Goal: Information Seeking & Learning: Learn about a topic

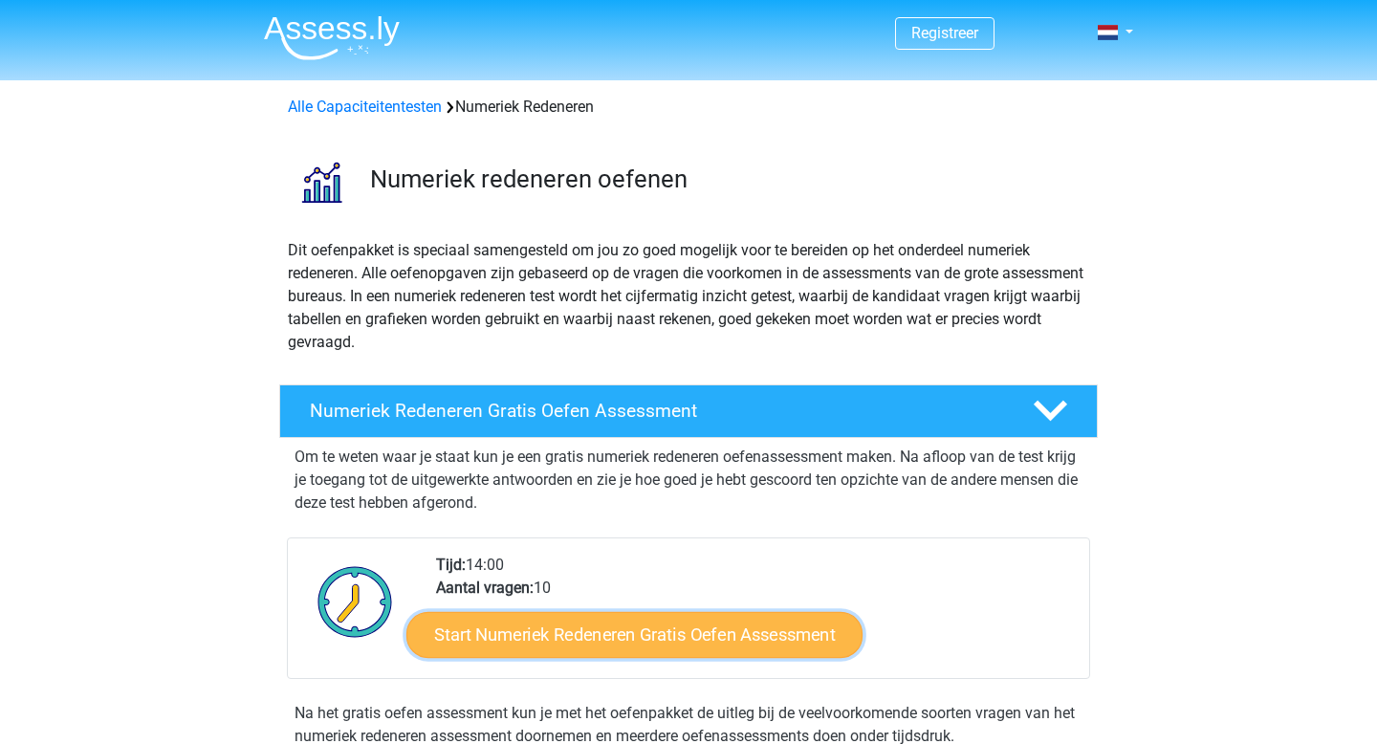
click at [595, 638] on link "Start Numeriek Redeneren Gratis Oefen Assessment" at bounding box center [634, 634] width 456 height 46
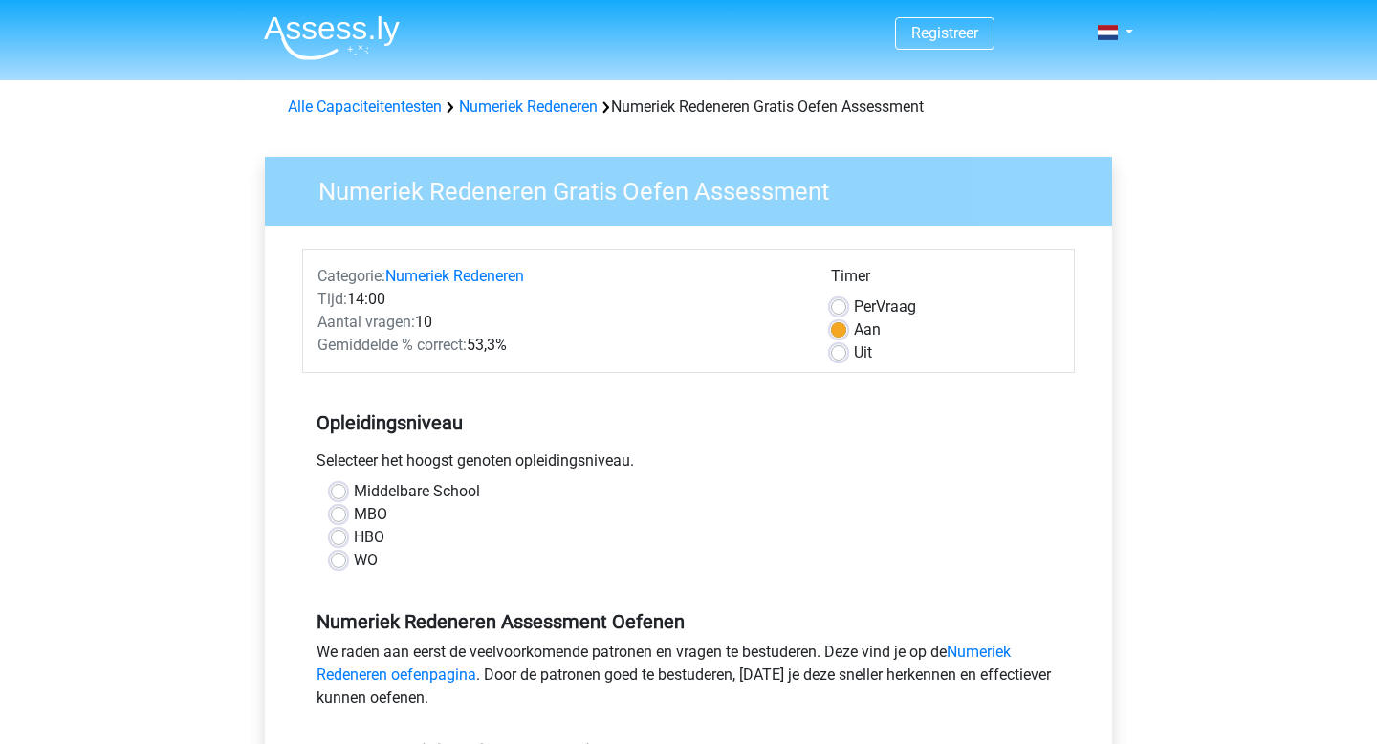
click at [374, 488] on label "Middelbare School" at bounding box center [417, 491] width 126 height 23
click at [346, 488] on input "Middelbare School" at bounding box center [338, 489] width 15 height 19
radio input "true"
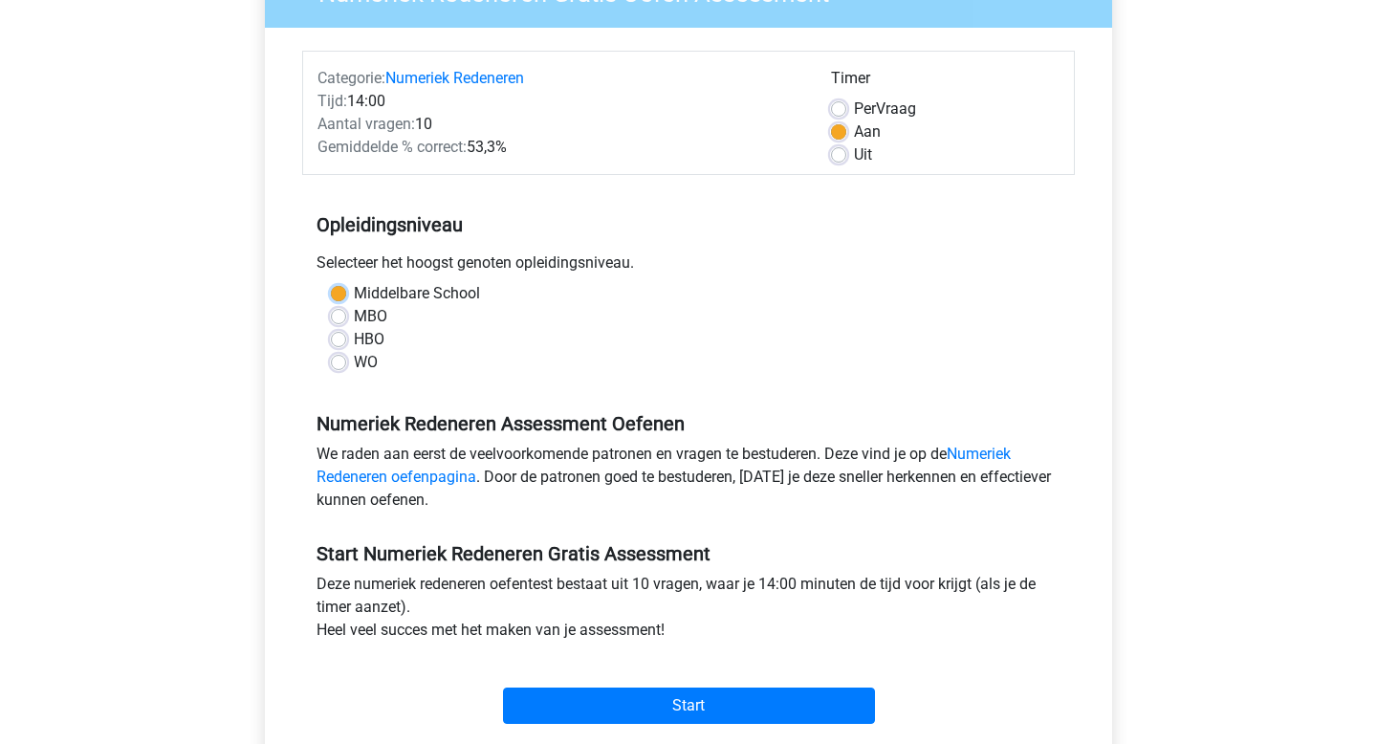
scroll to position [249, 0]
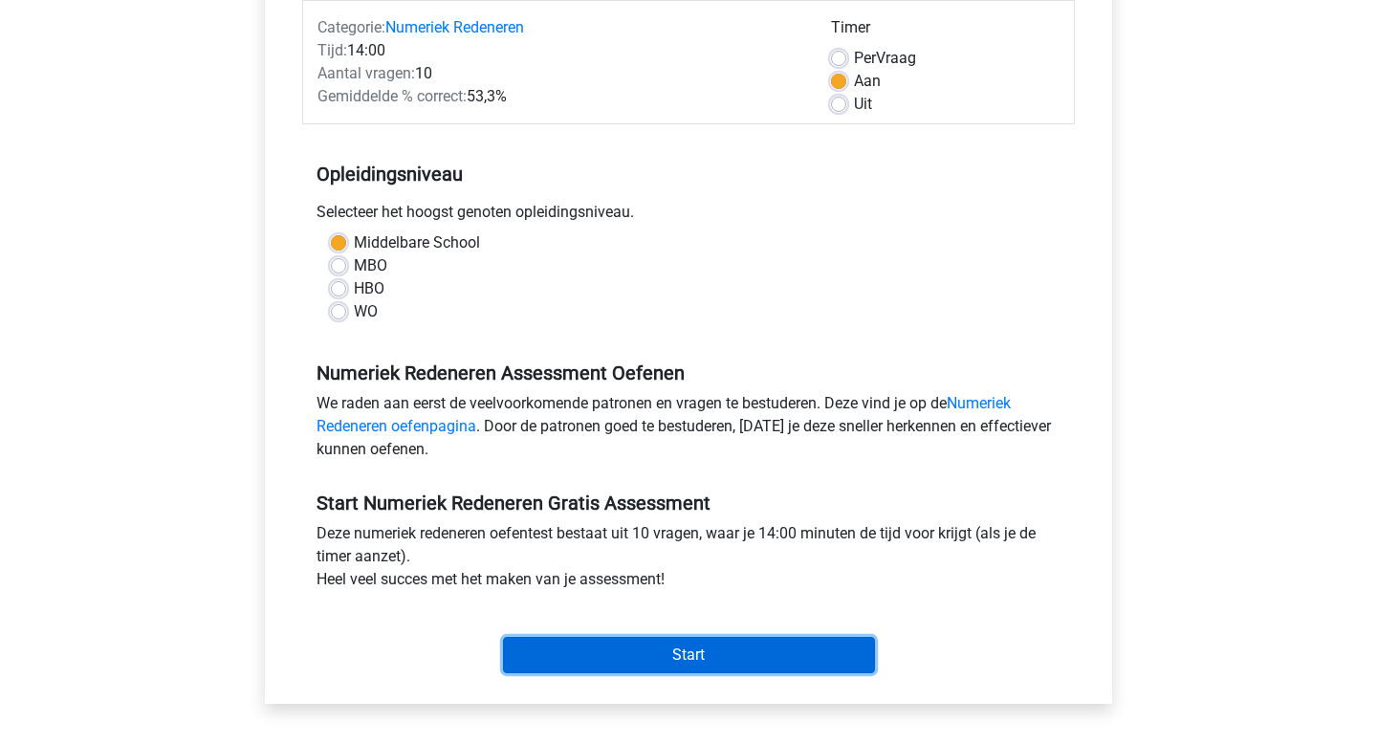
click at [668, 650] on input "Start" at bounding box center [689, 655] width 372 height 36
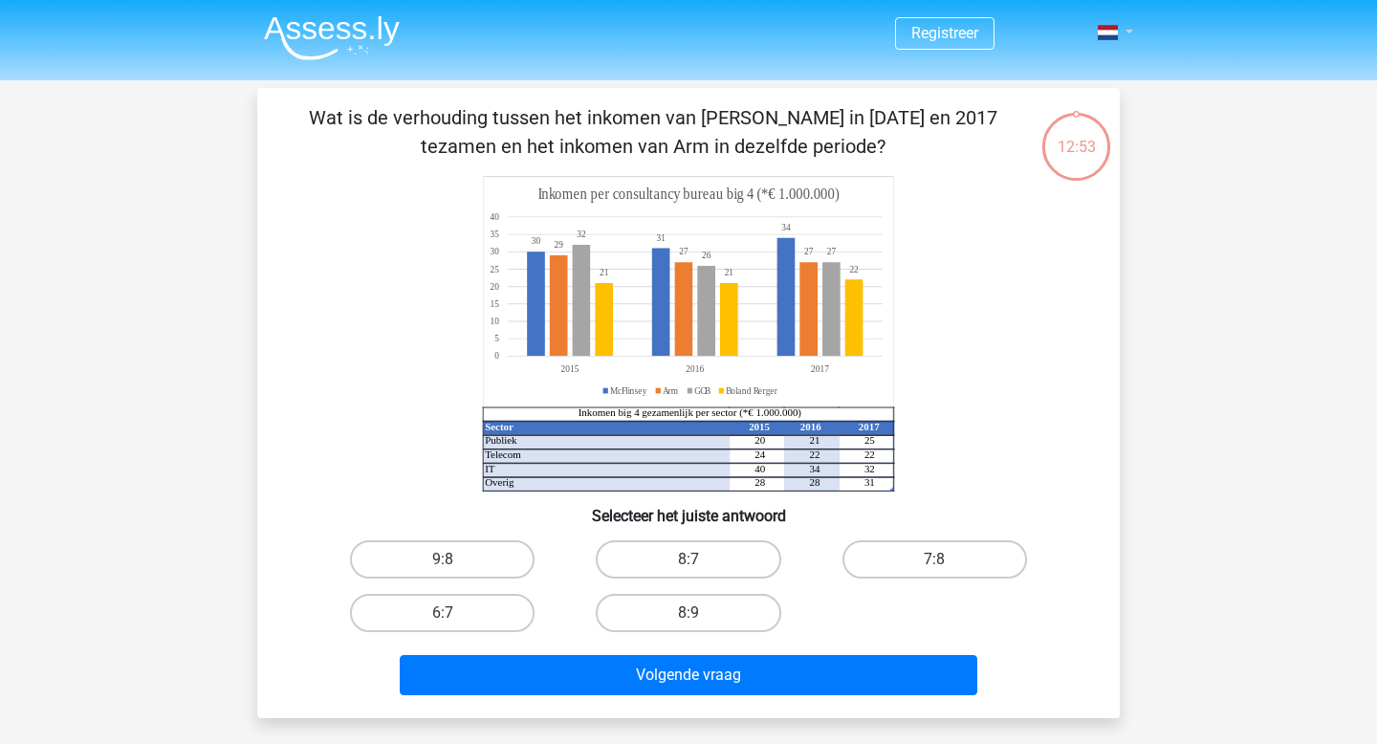
click at [1126, 37] on link at bounding box center [1109, 32] width 38 height 23
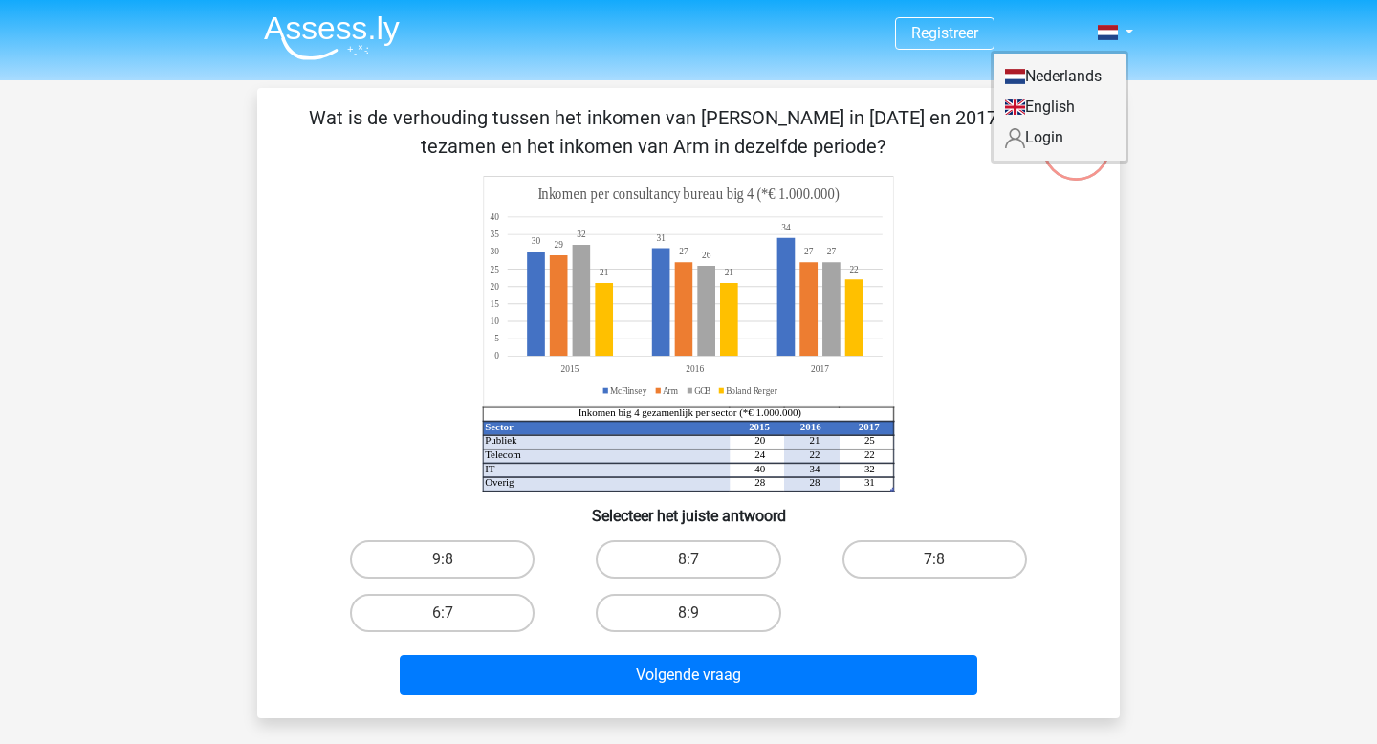
click at [1073, 78] on link "Nederlands" at bounding box center [1060, 76] width 132 height 31
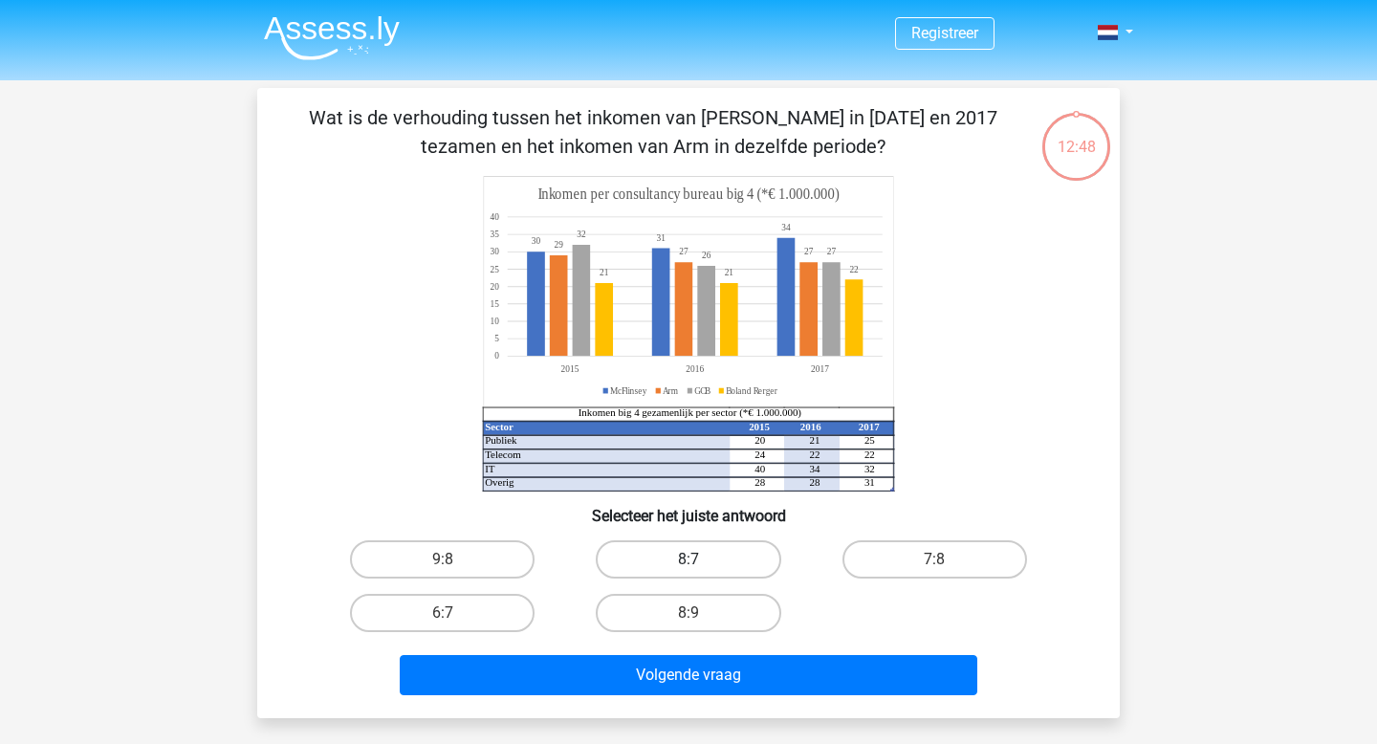
click at [707, 568] on label "8:7" at bounding box center [688, 559] width 185 height 38
click at [701, 568] on input "8:7" at bounding box center [694, 565] width 12 height 12
radio input "true"
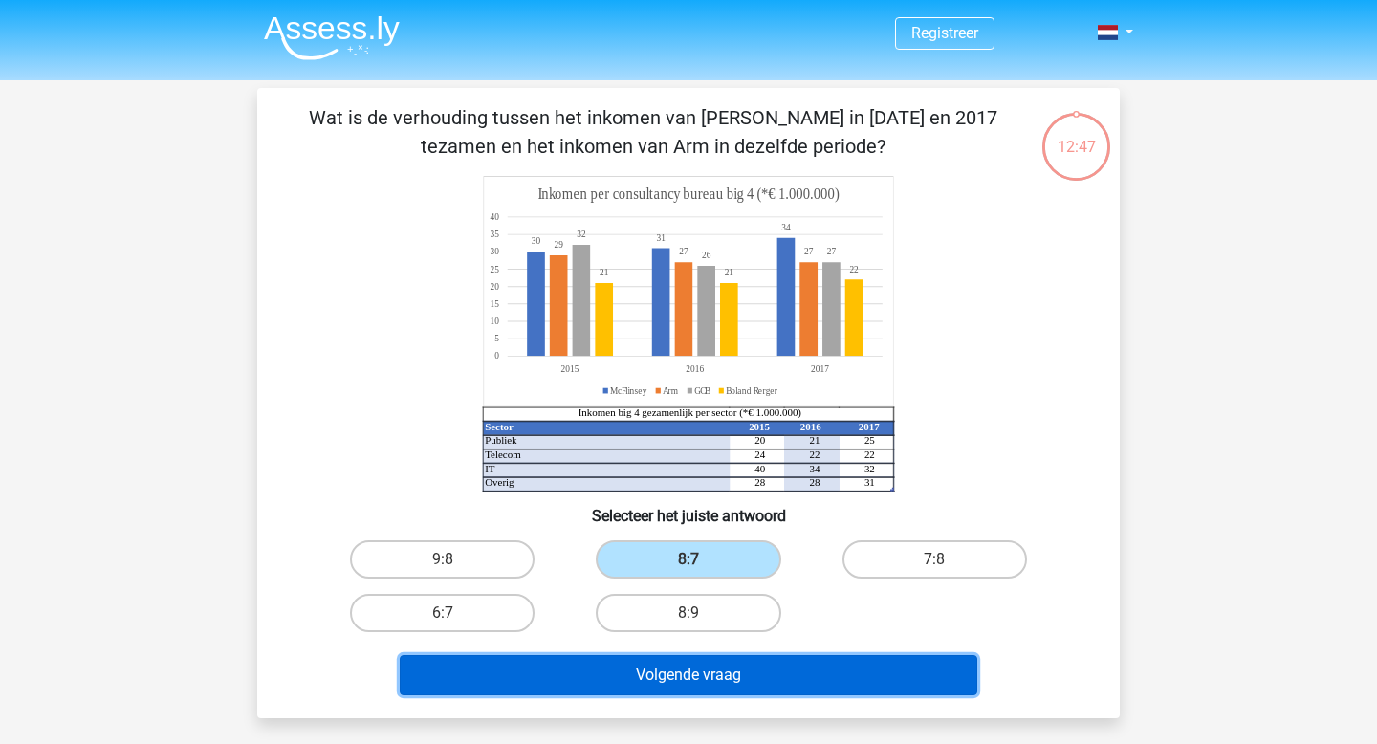
click at [716, 682] on button "Volgende vraag" at bounding box center [689, 675] width 579 height 40
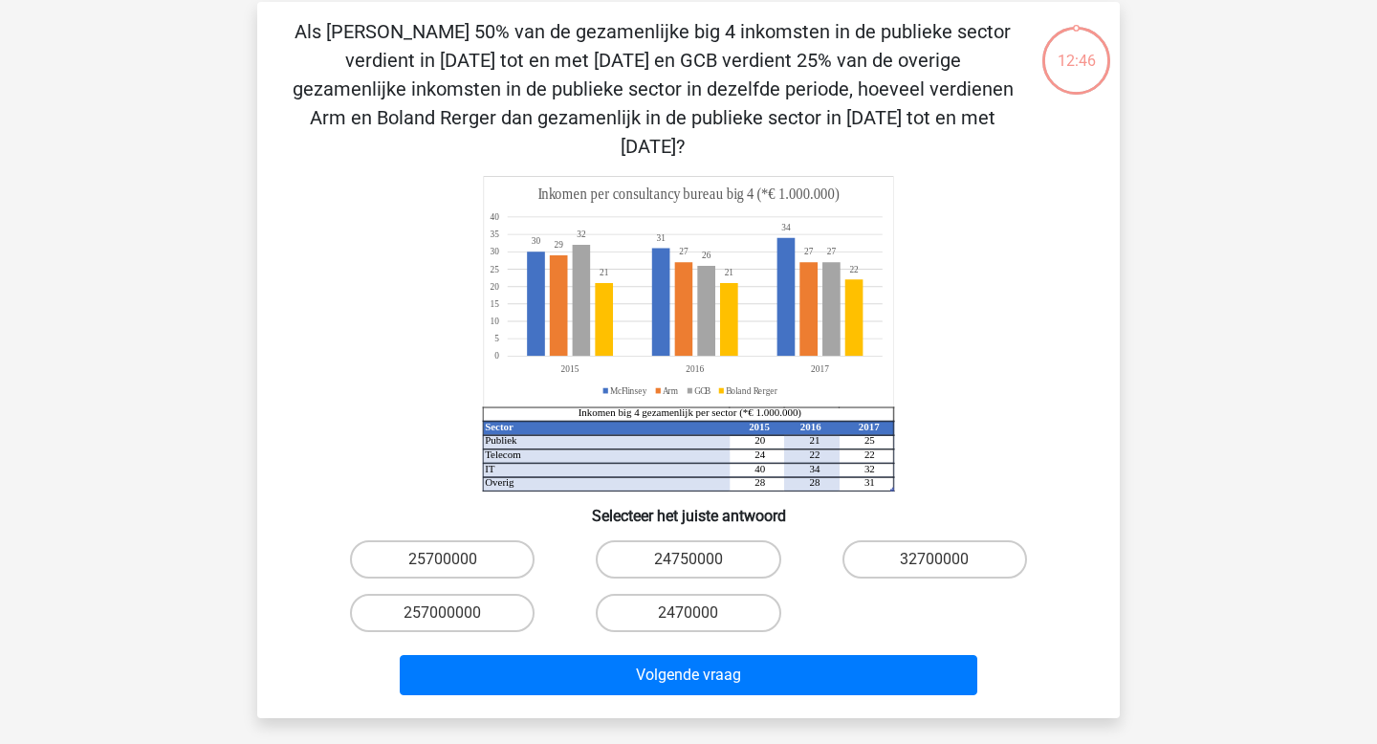
scroll to position [88, 0]
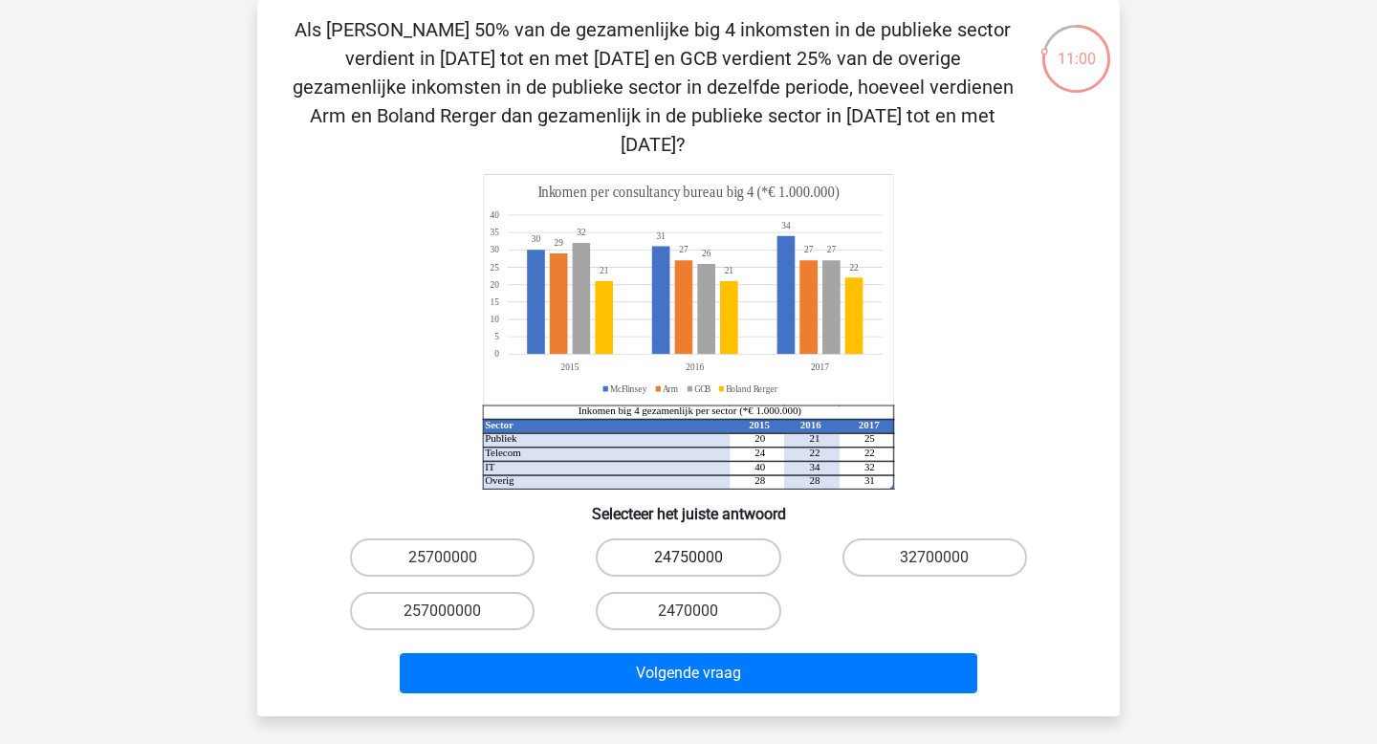
click at [702, 538] on label "24750000" at bounding box center [688, 557] width 185 height 38
click at [701, 557] on input "24750000" at bounding box center [694, 563] width 12 height 12
radio input "true"
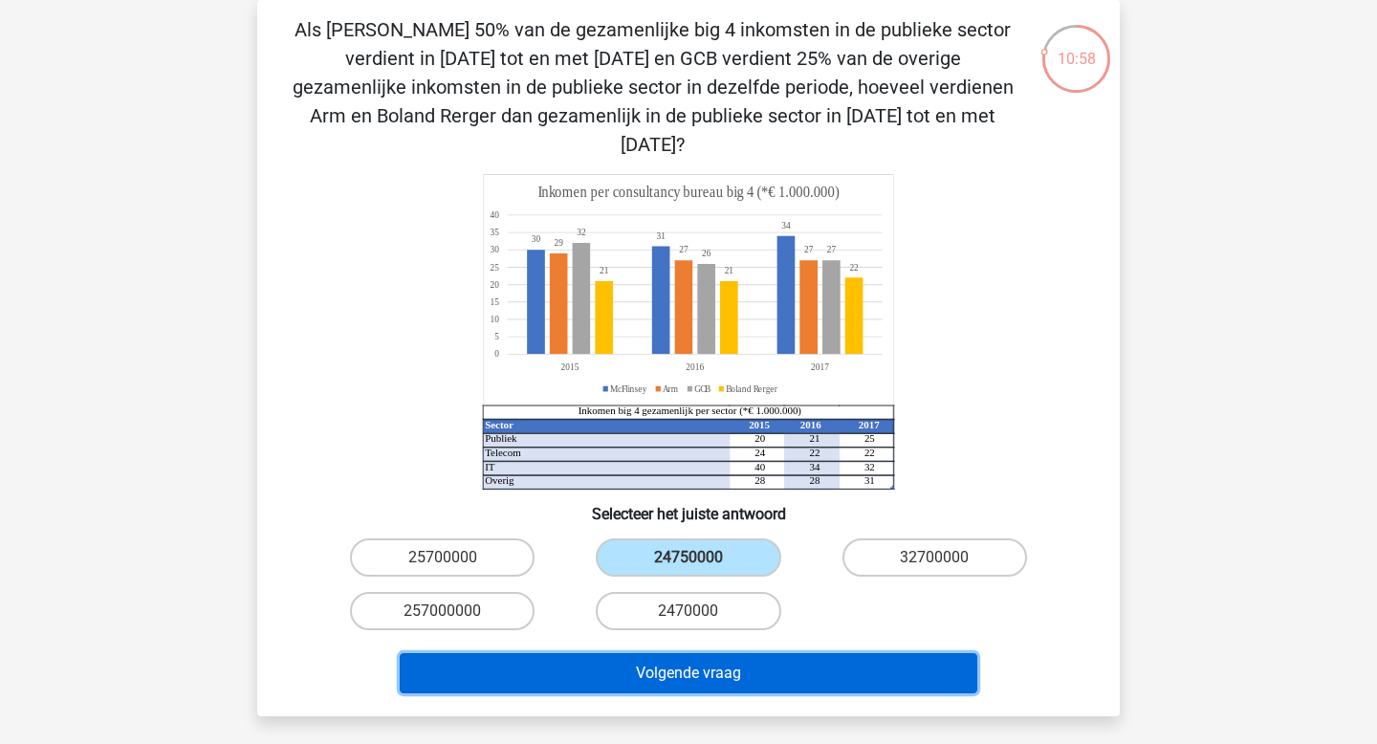
click at [736, 653] on button "Volgende vraag" at bounding box center [689, 673] width 579 height 40
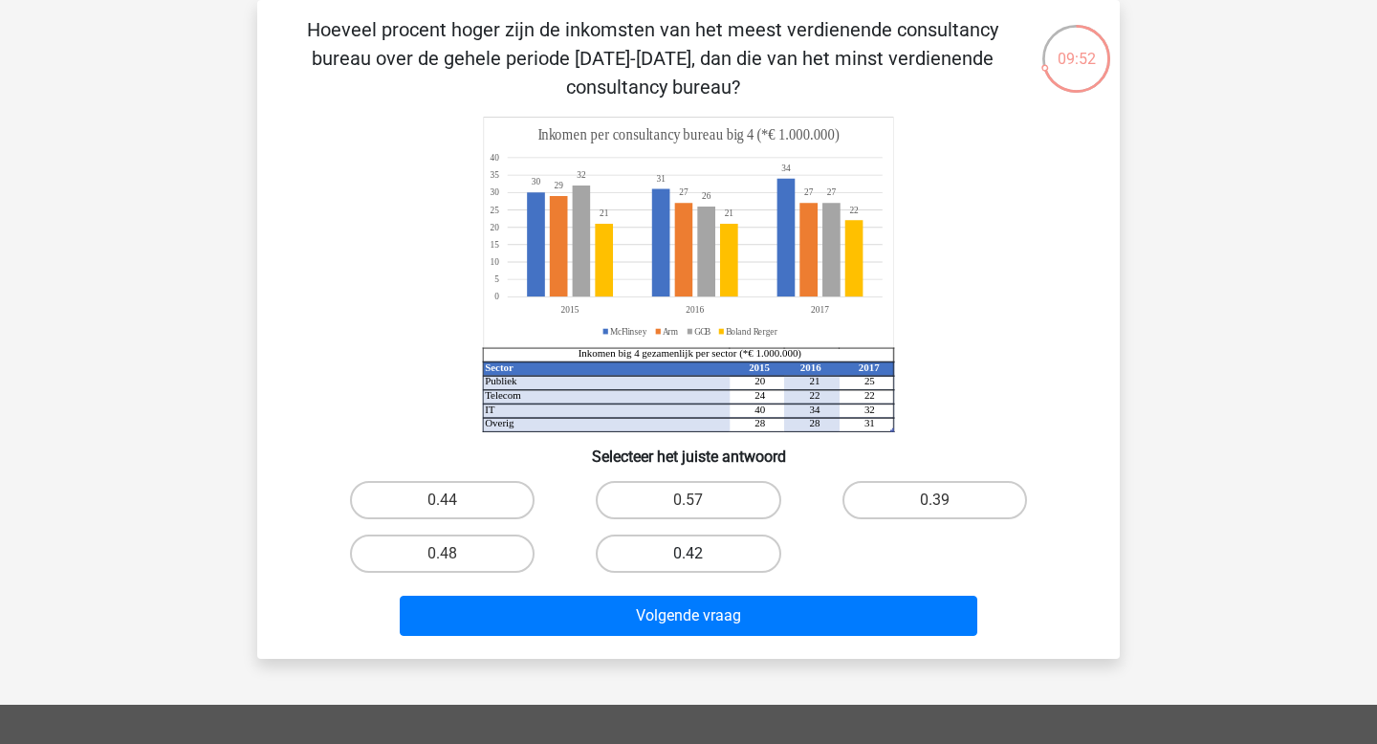
click at [720, 554] on label "0.42" at bounding box center [688, 554] width 185 height 38
click at [701, 554] on input "0.42" at bounding box center [694, 560] width 12 height 12
radio input "true"
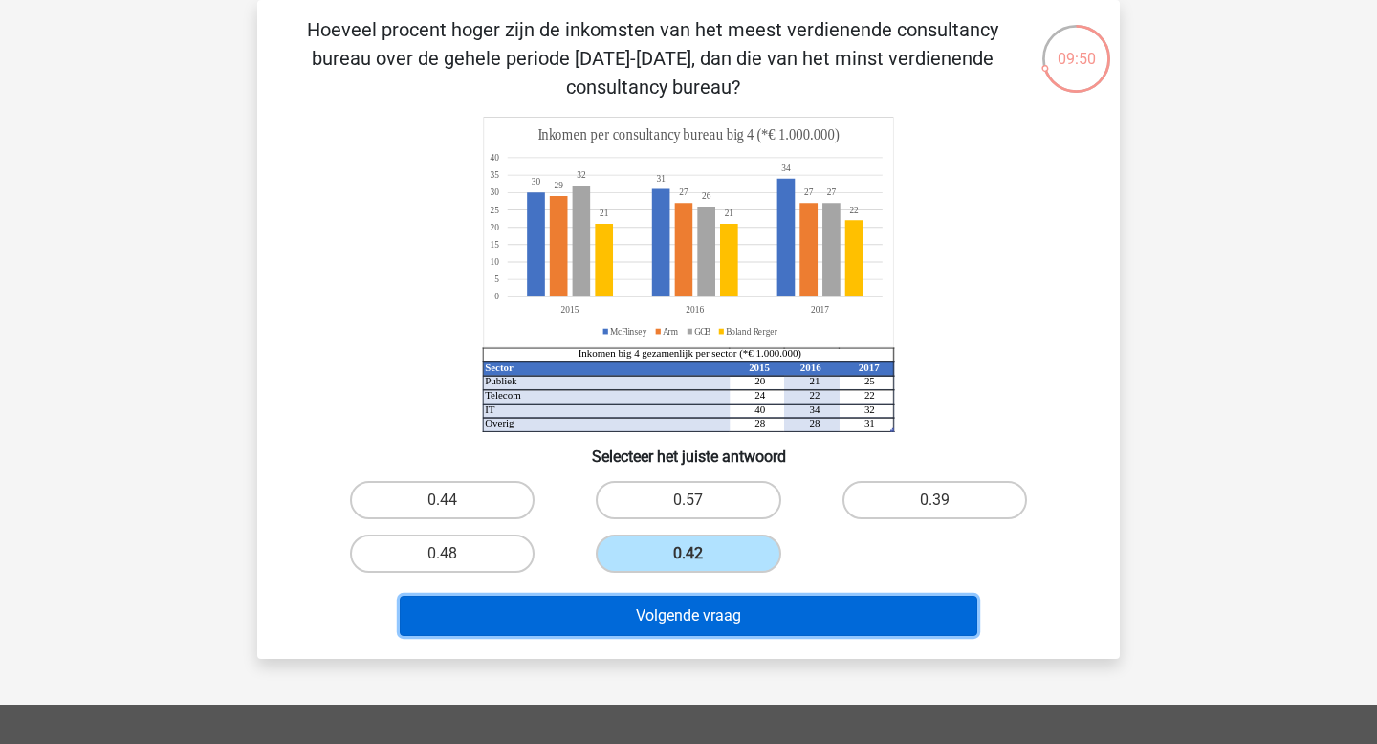
click at [717, 624] on button "Volgende vraag" at bounding box center [689, 616] width 579 height 40
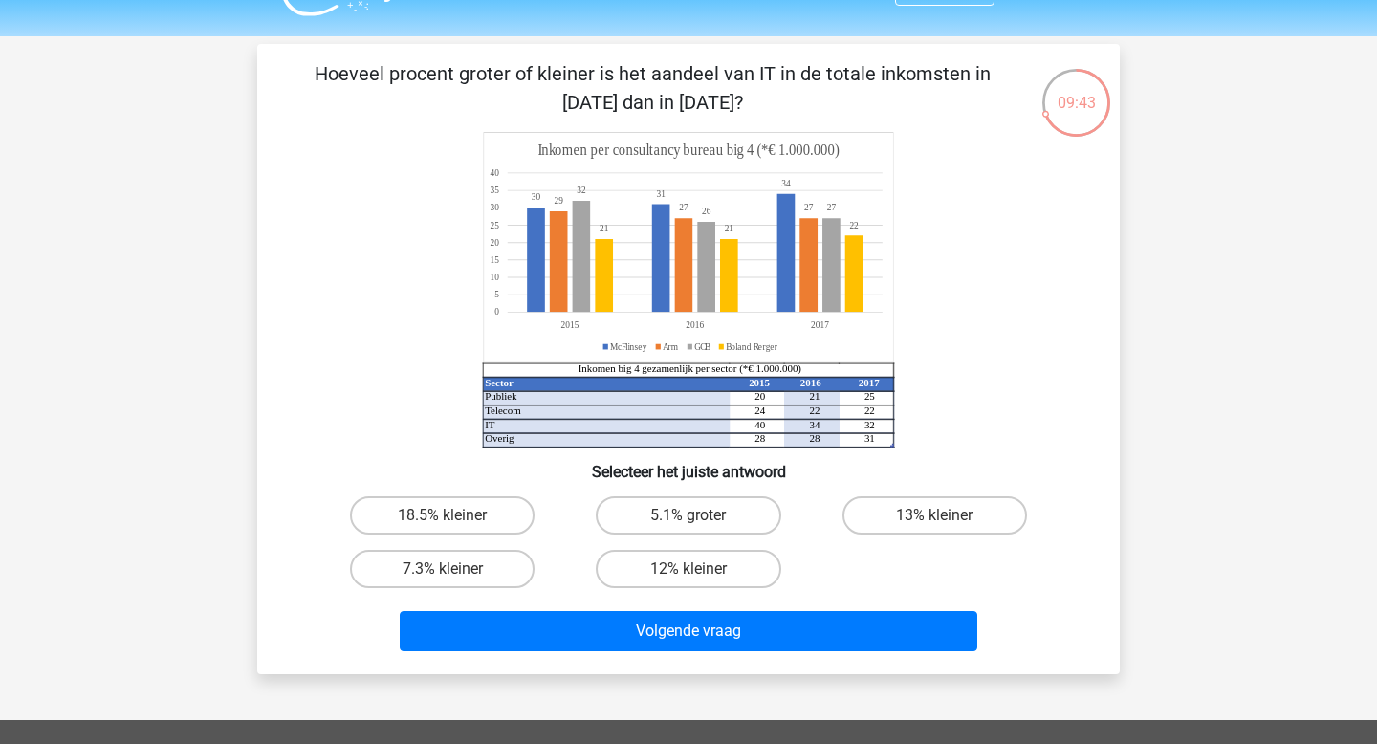
scroll to position [45, 0]
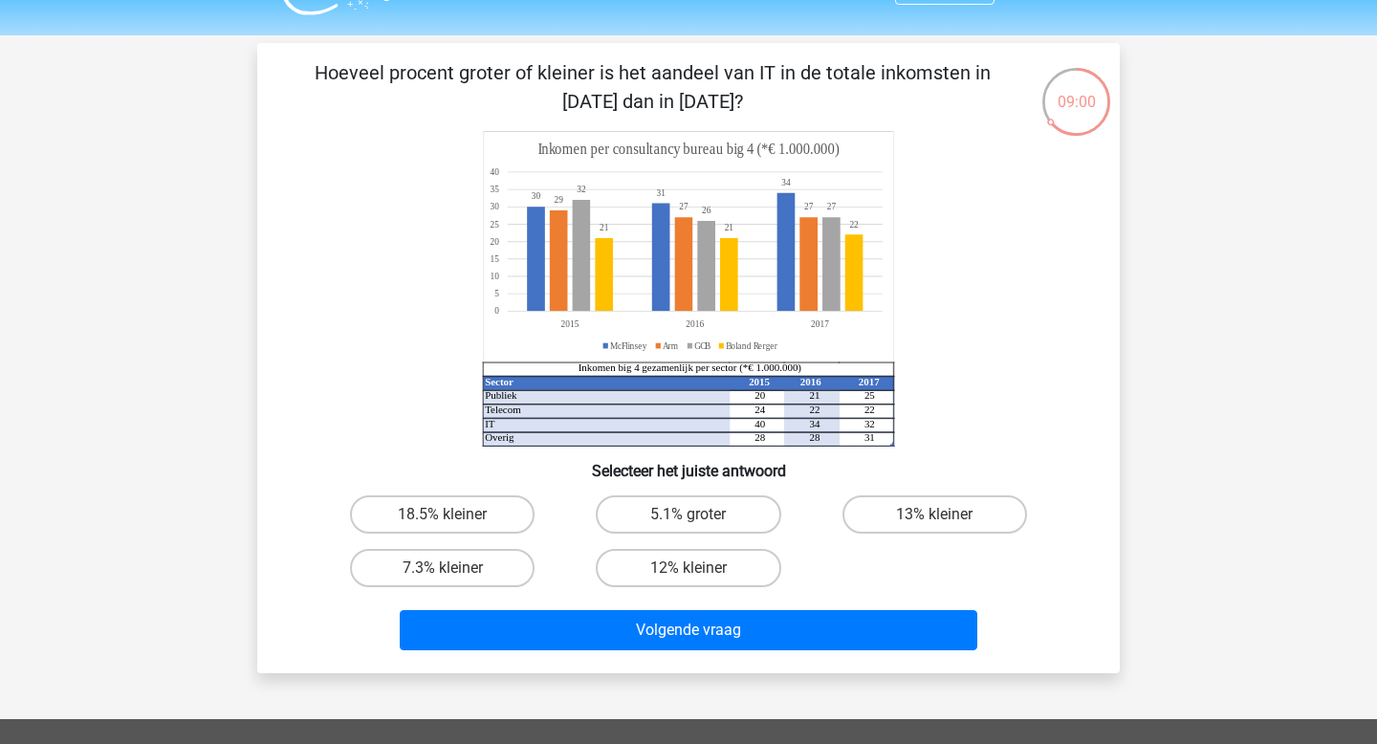
click at [934, 515] on input "13% kleiner" at bounding box center [940, 520] width 12 height 12
radio input "true"
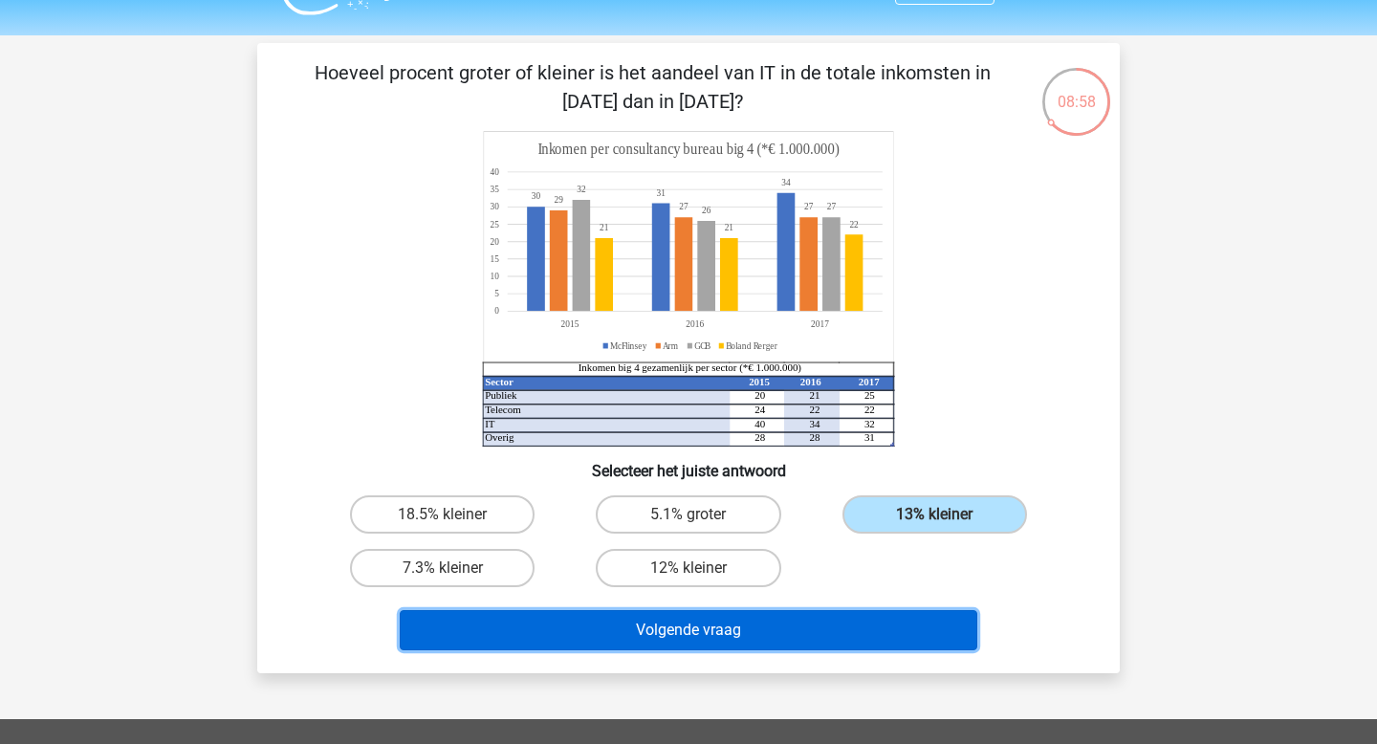
click at [784, 634] on button "Volgende vraag" at bounding box center [689, 630] width 579 height 40
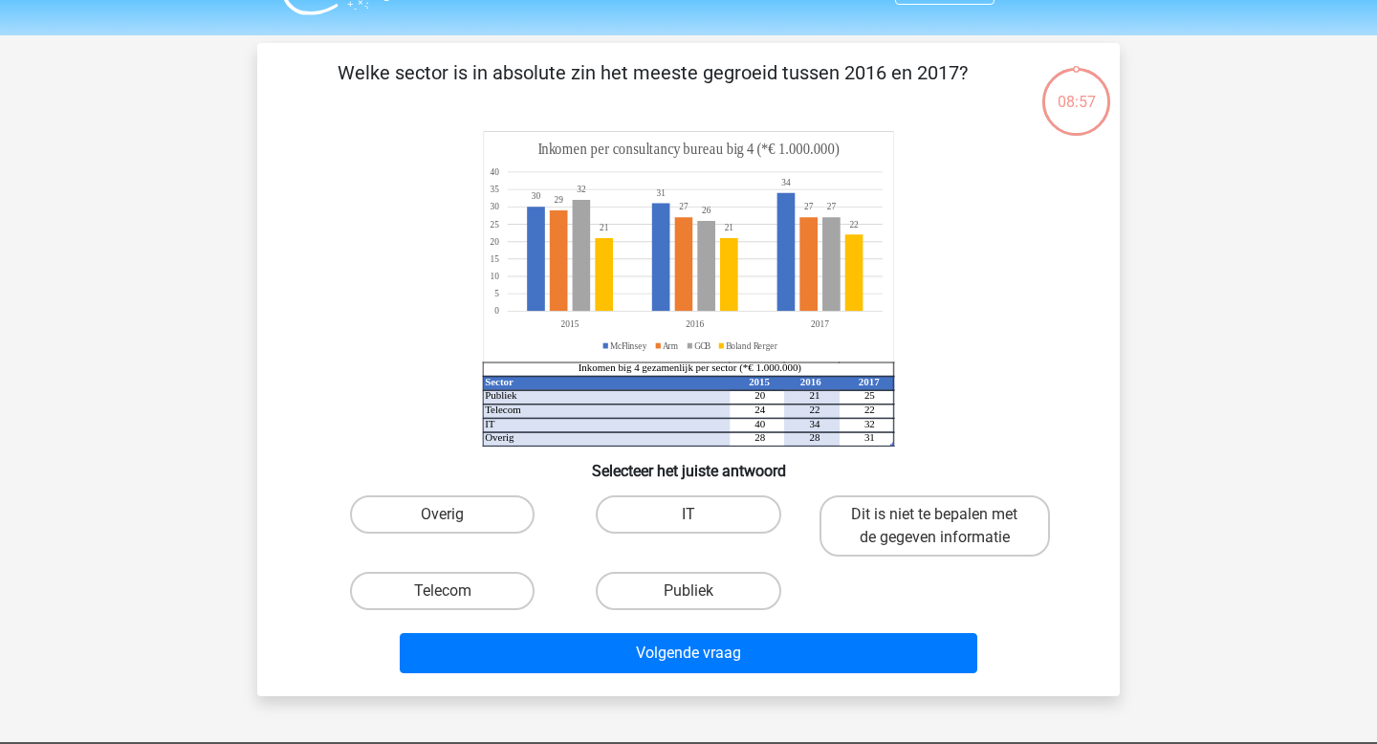
scroll to position [88, 0]
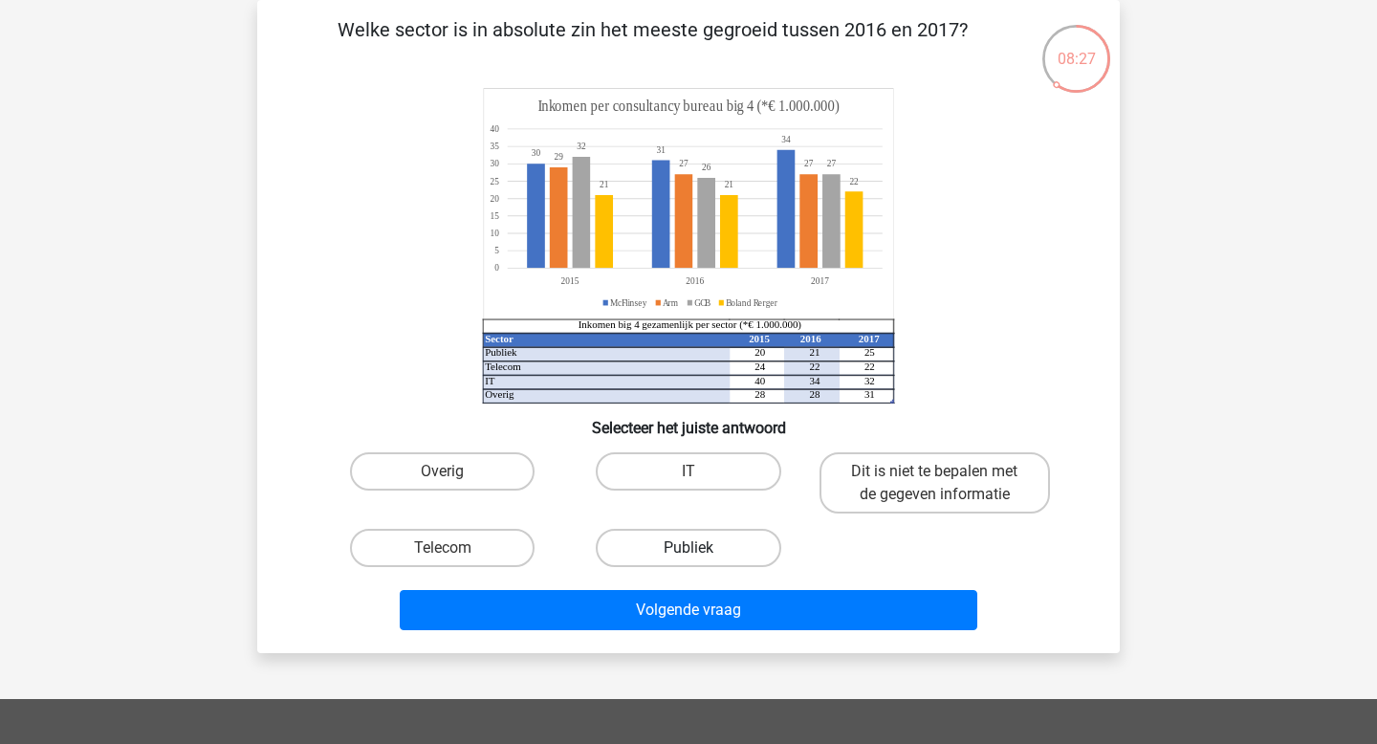
click at [663, 548] on label "Publiek" at bounding box center [688, 548] width 185 height 38
click at [688, 548] on input "Publiek" at bounding box center [694, 554] width 12 height 12
radio input "true"
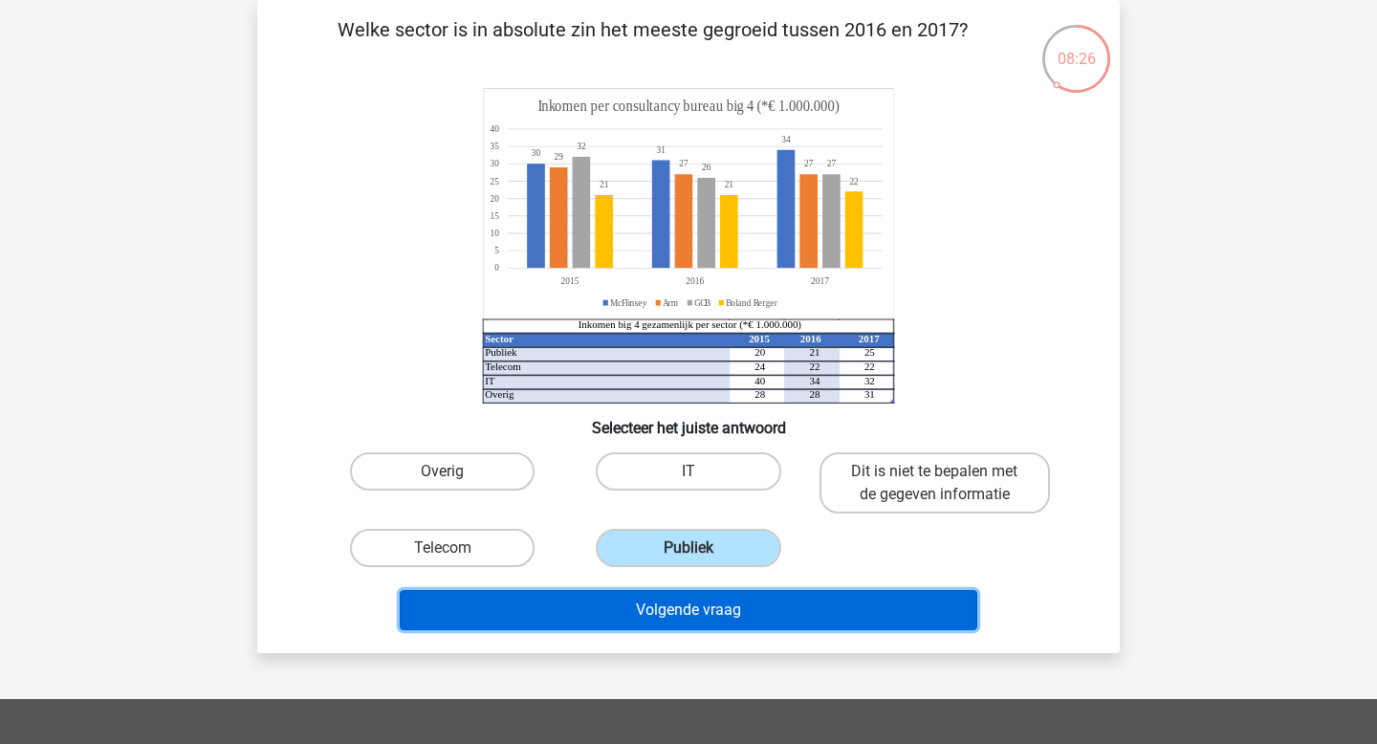
click at [646, 616] on button "Volgende vraag" at bounding box center [689, 610] width 579 height 40
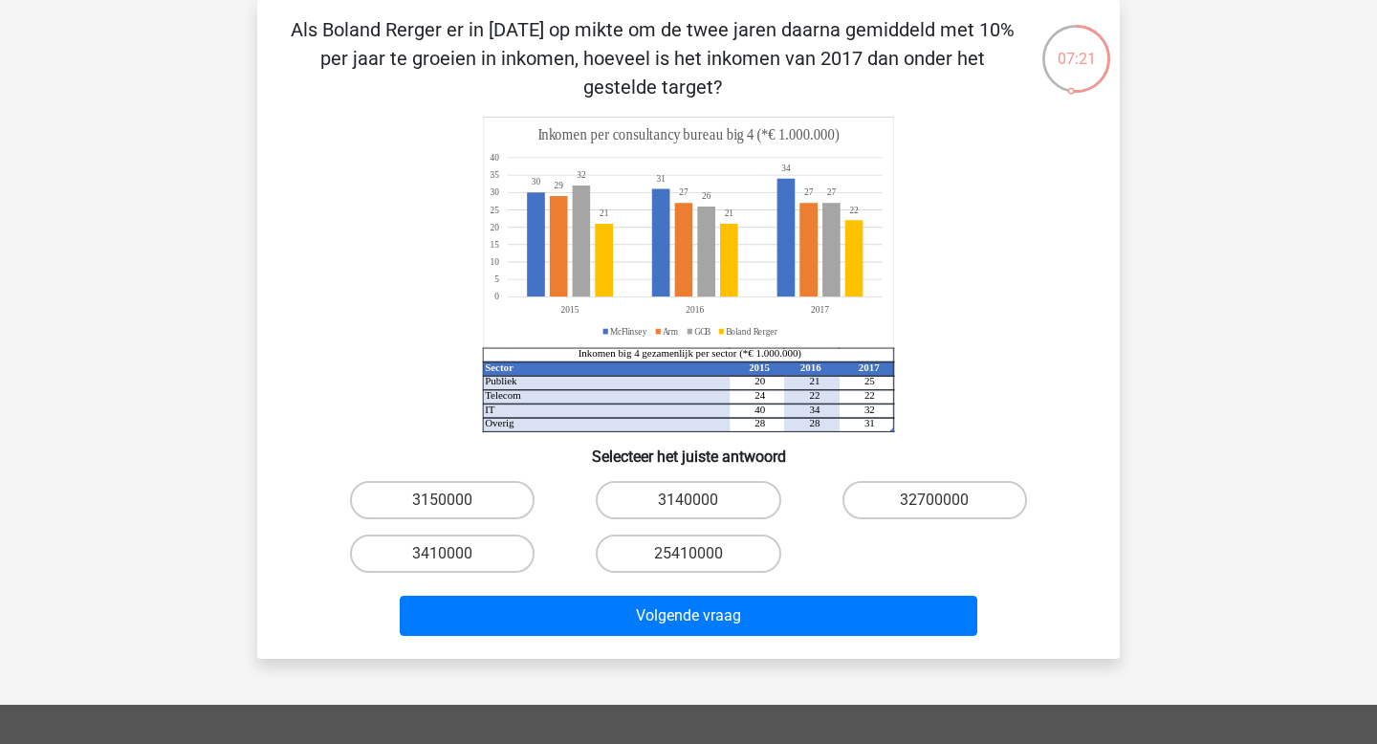
click at [688, 505] on input "3140000" at bounding box center [694, 506] width 12 height 12
radio input "true"
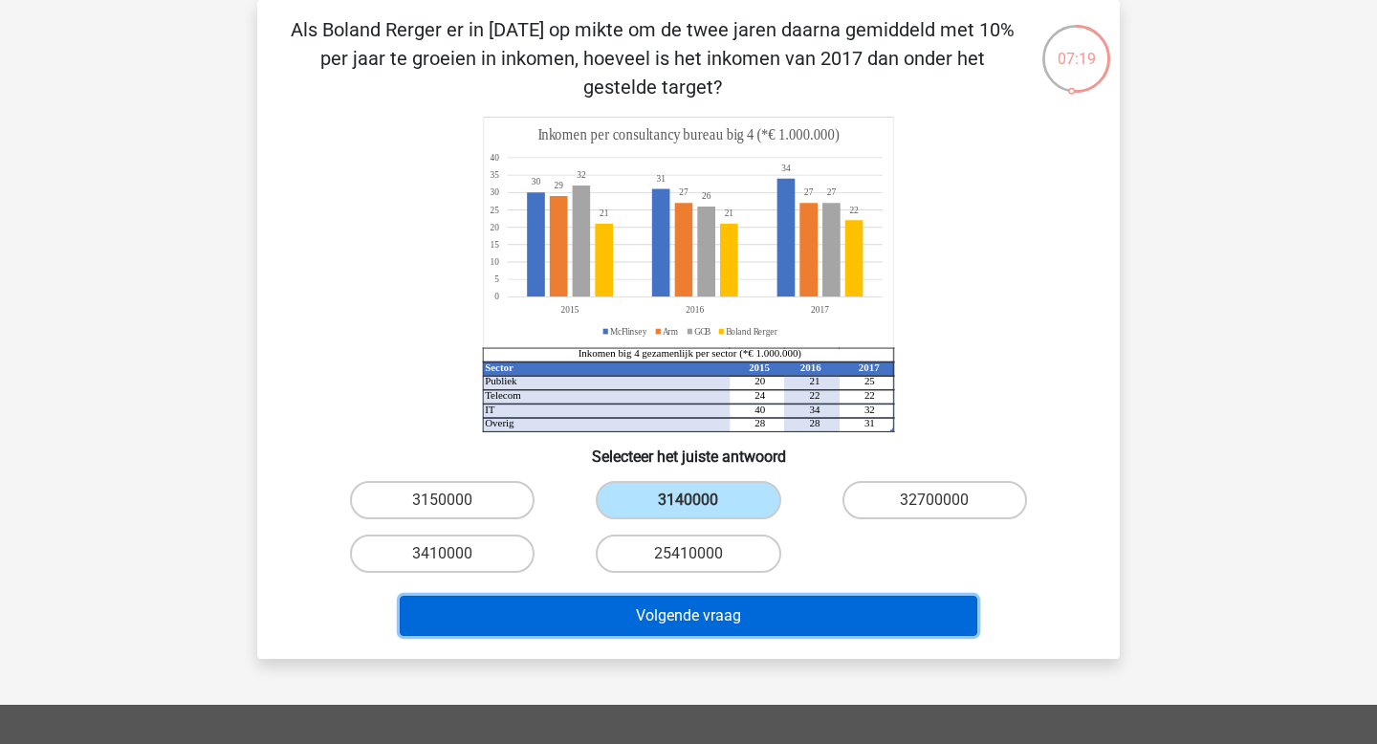
click at [708, 629] on button "Volgende vraag" at bounding box center [689, 616] width 579 height 40
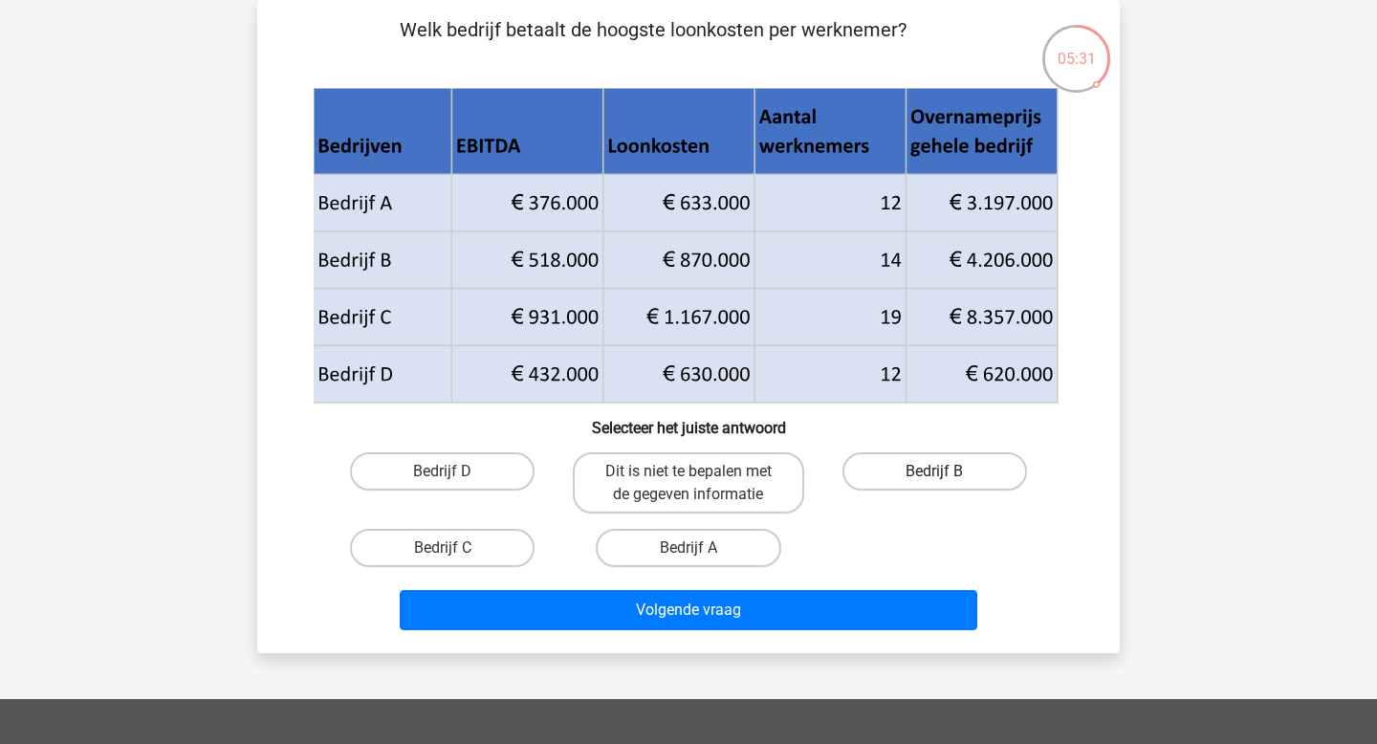
click at [983, 467] on label "Bedrijf B" at bounding box center [934, 471] width 185 height 38
click at [947, 471] on input "Bedrijf B" at bounding box center [940, 477] width 12 height 12
radio input "true"
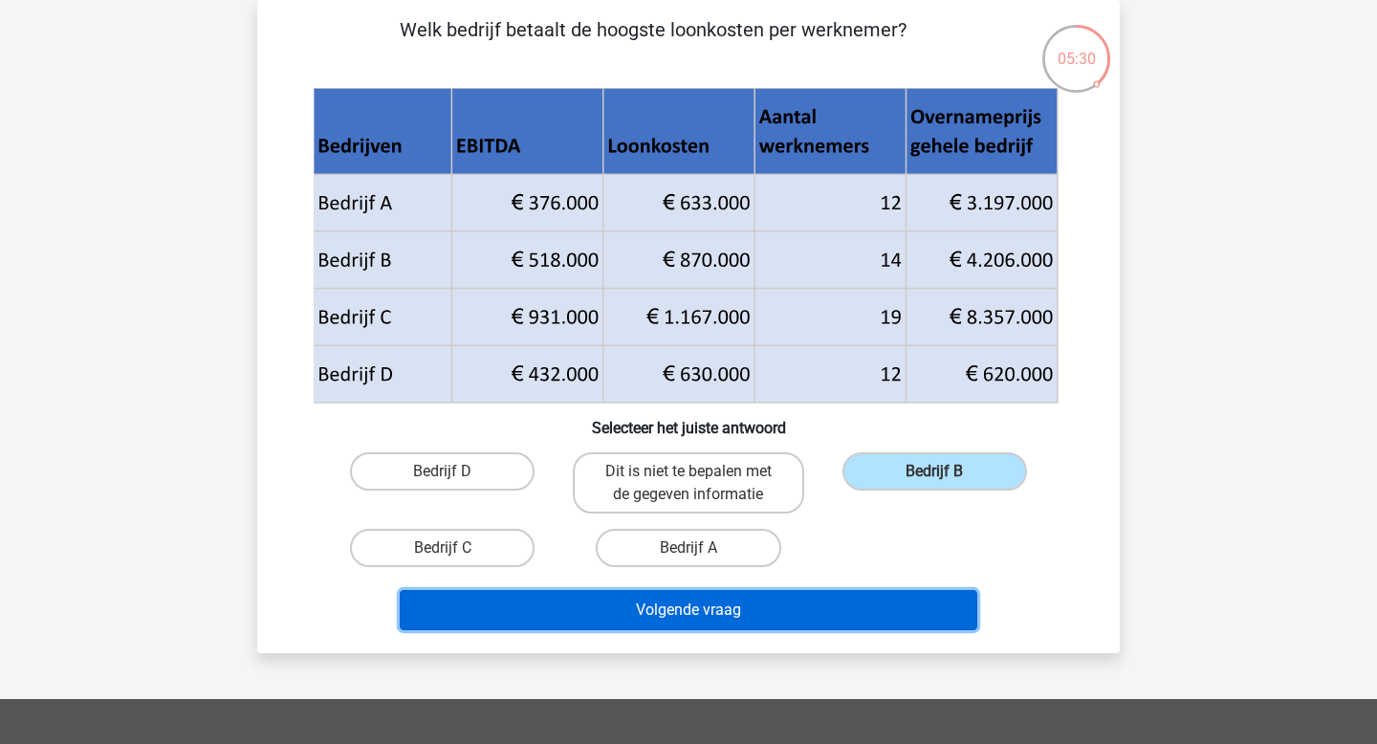
click at [905, 613] on button "Volgende vraag" at bounding box center [689, 610] width 579 height 40
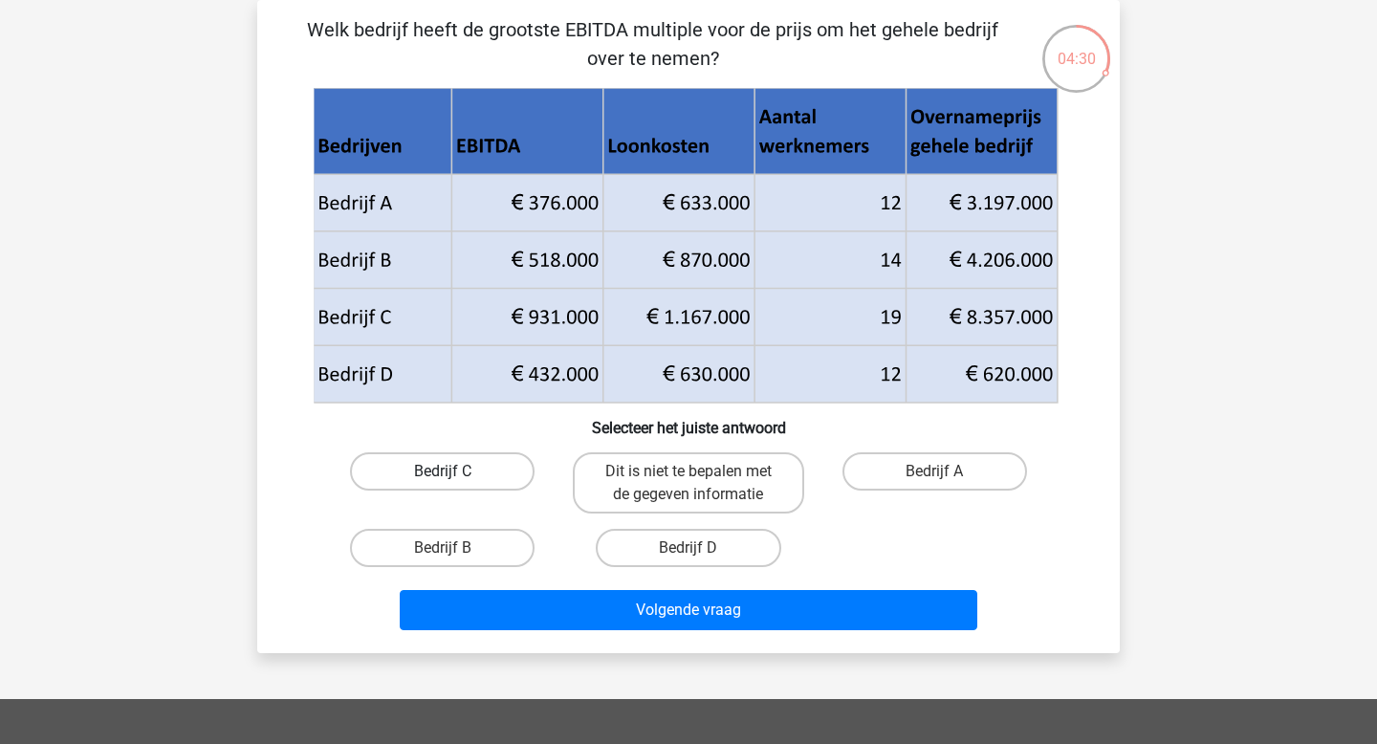
click at [488, 476] on label "Bedrijf C" at bounding box center [442, 471] width 185 height 38
click at [455, 476] on input "Bedrijf C" at bounding box center [449, 477] width 12 height 12
radio input "true"
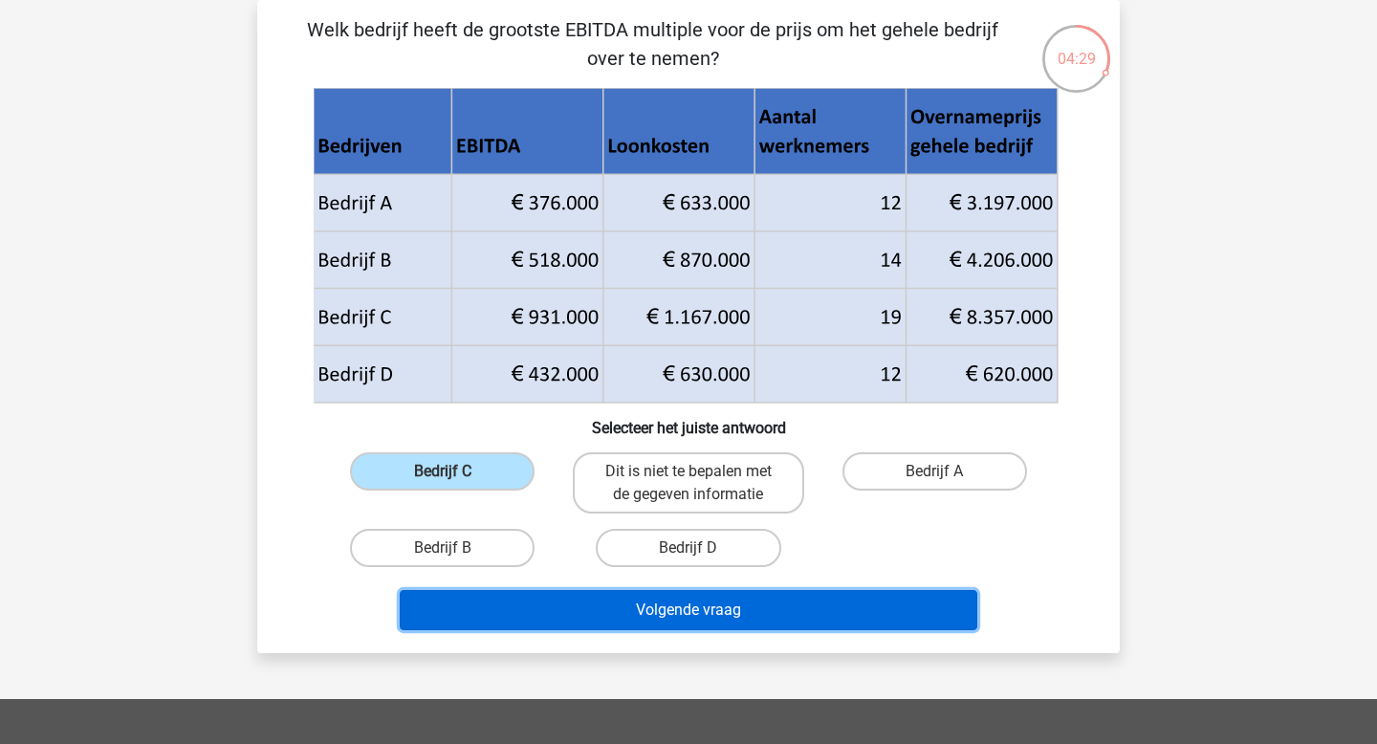
click at [586, 619] on button "Volgende vraag" at bounding box center [689, 610] width 579 height 40
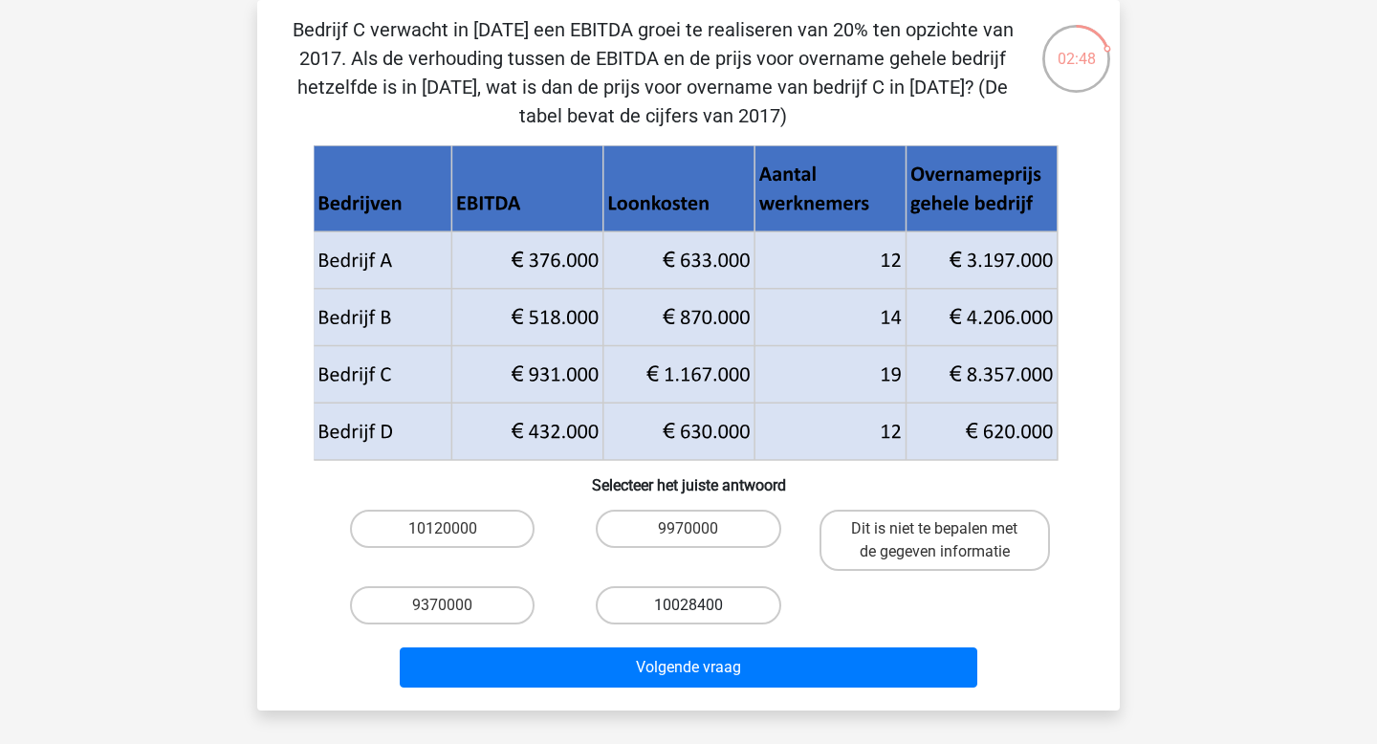
click at [648, 604] on label "10028400" at bounding box center [688, 605] width 185 height 38
click at [688, 605] on input "10028400" at bounding box center [694, 611] width 12 height 12
radio input "true"
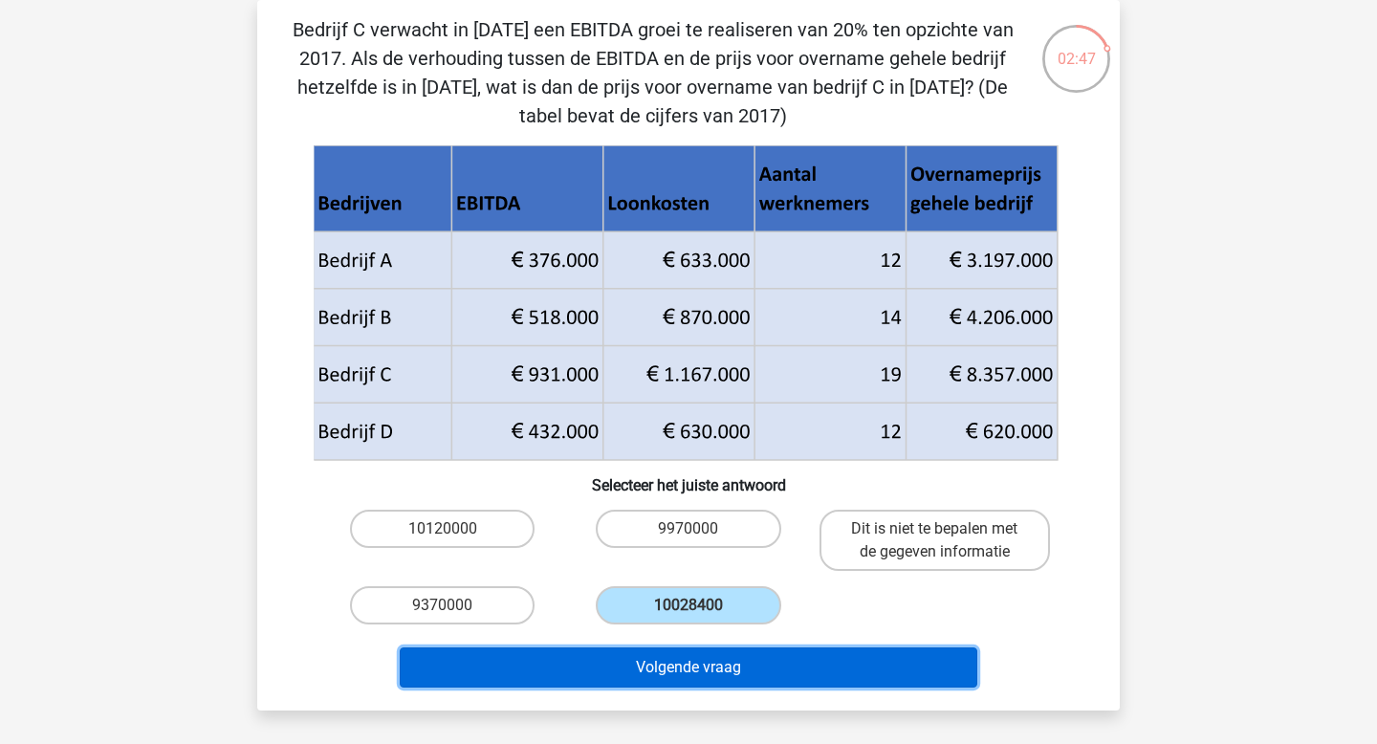
click at [708, 676] on button "Volgende vraag" at bounding box center [689, 667] width 579 height 40
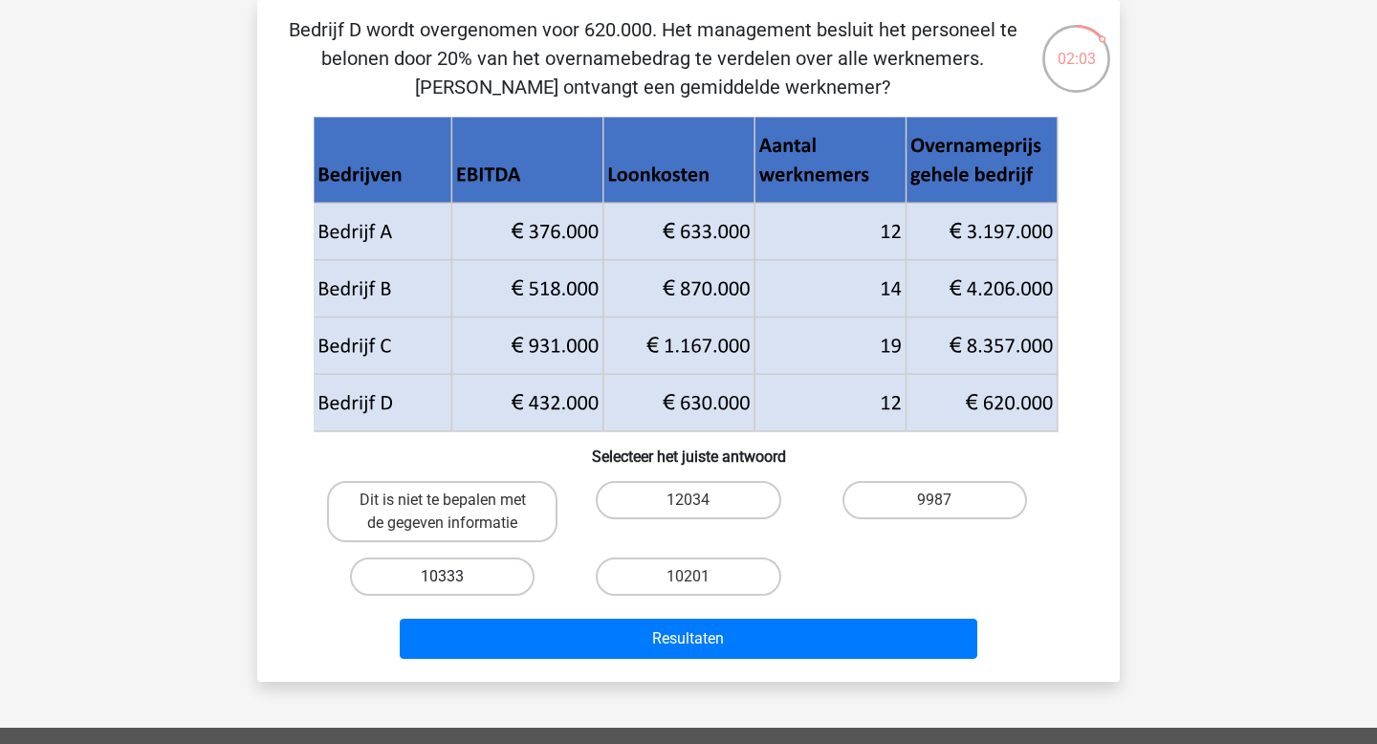
click at [506, 574] on label "10333" at bounding box center [442, 576] width 185 height 38
click at [455, 577] on input "10333" at bounding box center [449, 583] width 12 height 12
radio input "true"
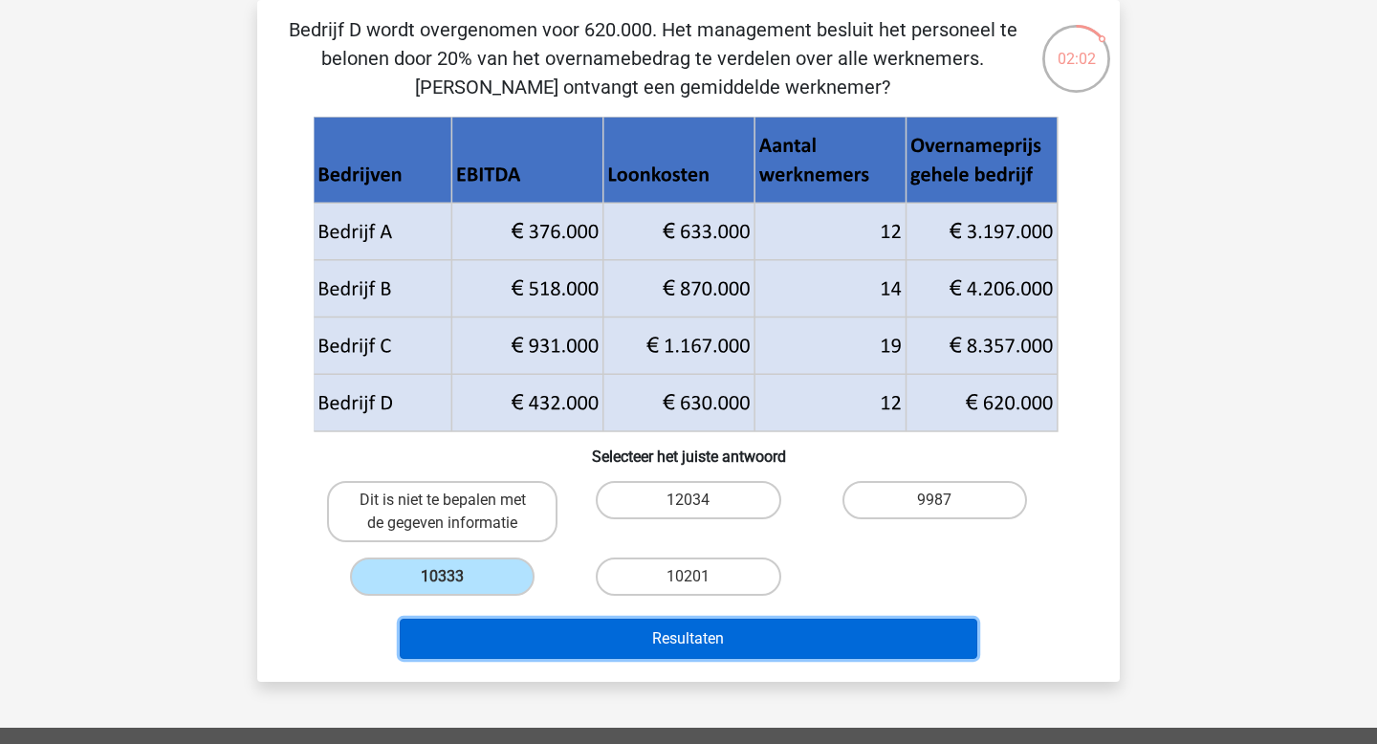
click at [641, 647] on button "Resultaten" at bounding box center [689, 639] width 579 height 40
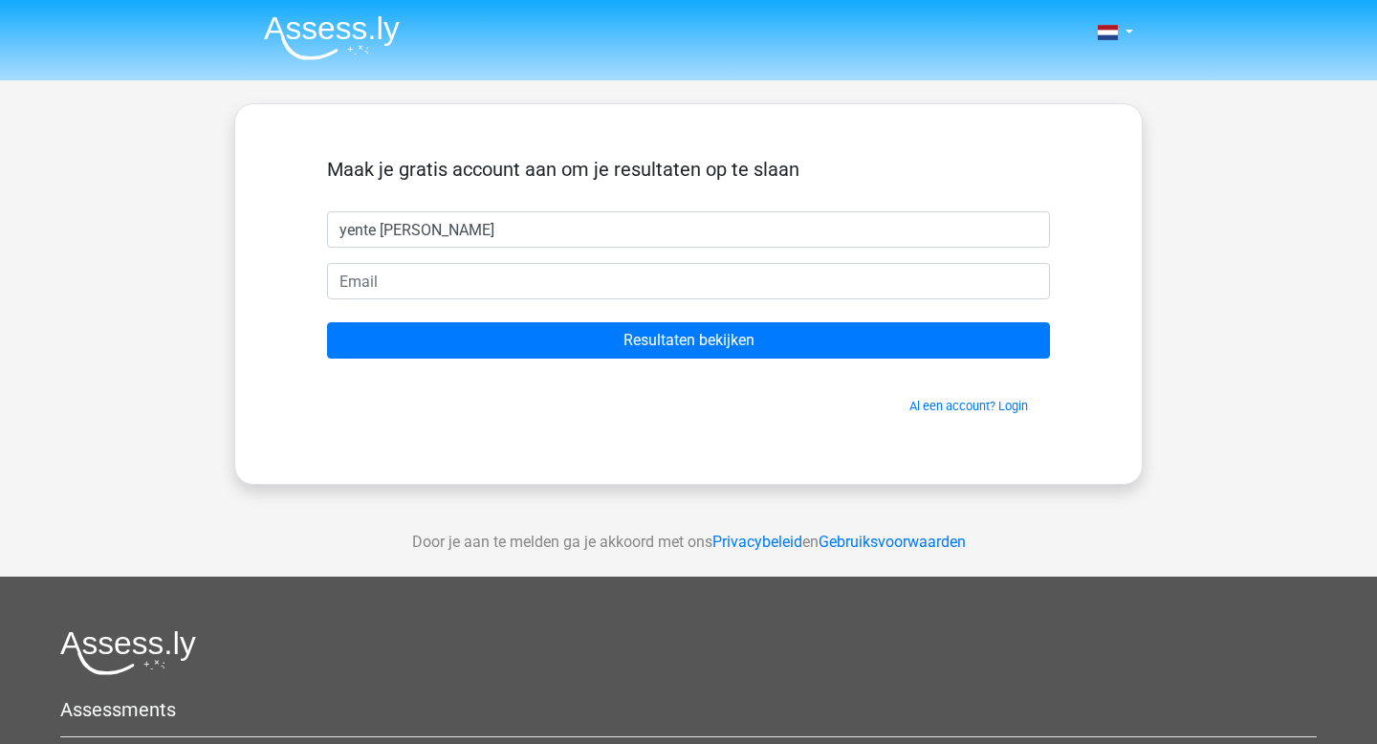
type input "[PERSON_NAME]"
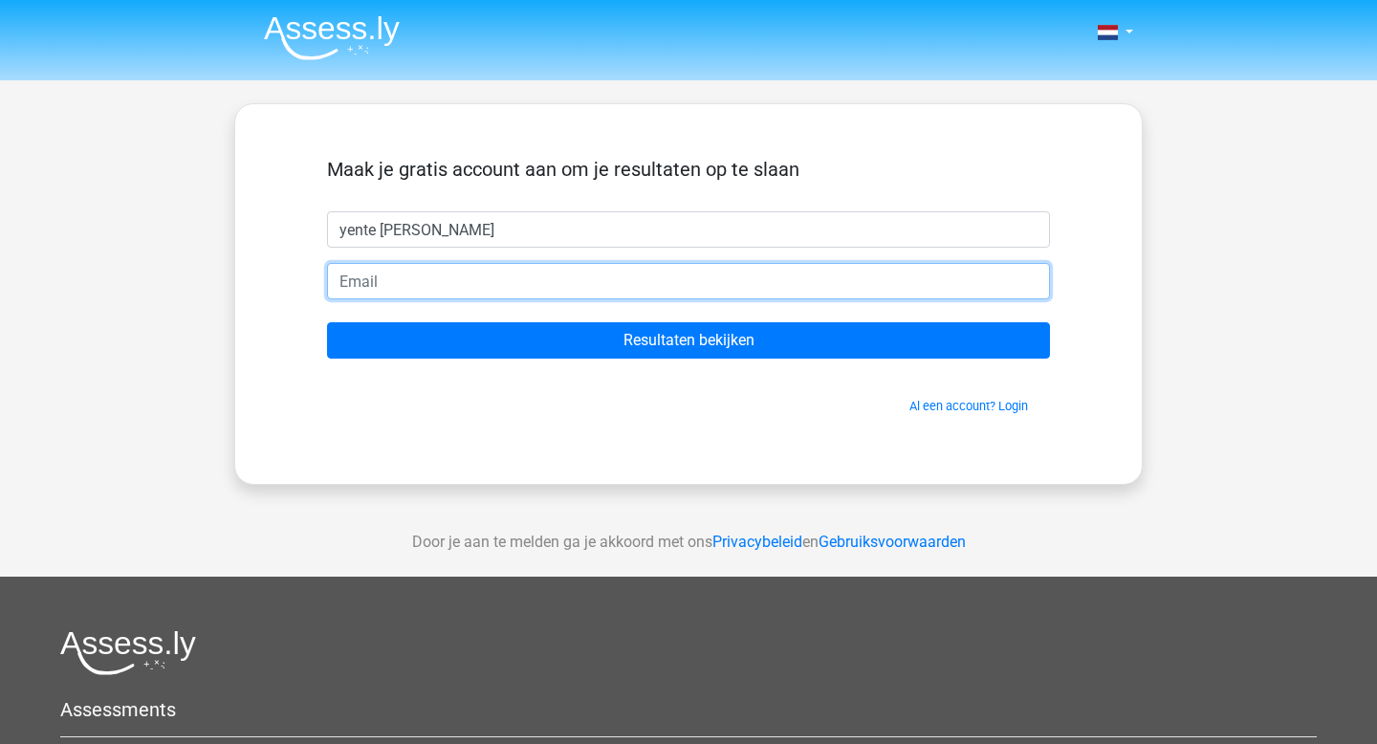
click at [661, 281] on input "email" at bounding box center [688, 281] width 723 height 36
click at [327, 322] on input "Resultaten bekijken" at bounding box center [688, 340] width 723 height 36
type input "[EMAIL_ADDRESS][DOMAIN_NAME]"
click at [327, 322] on input "Resultaten bekijken" at bounding box center [688, 340] width 723 height 36
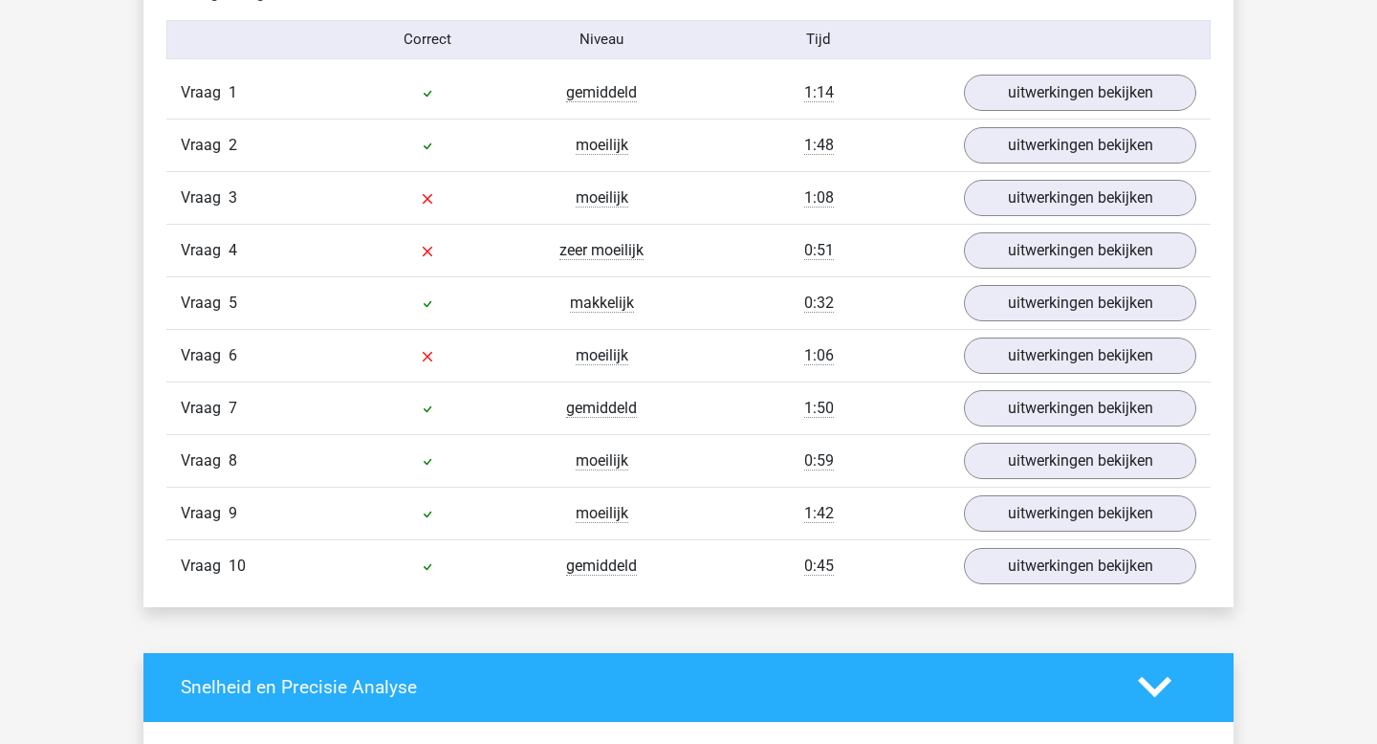
scroll to position [1586, 0]
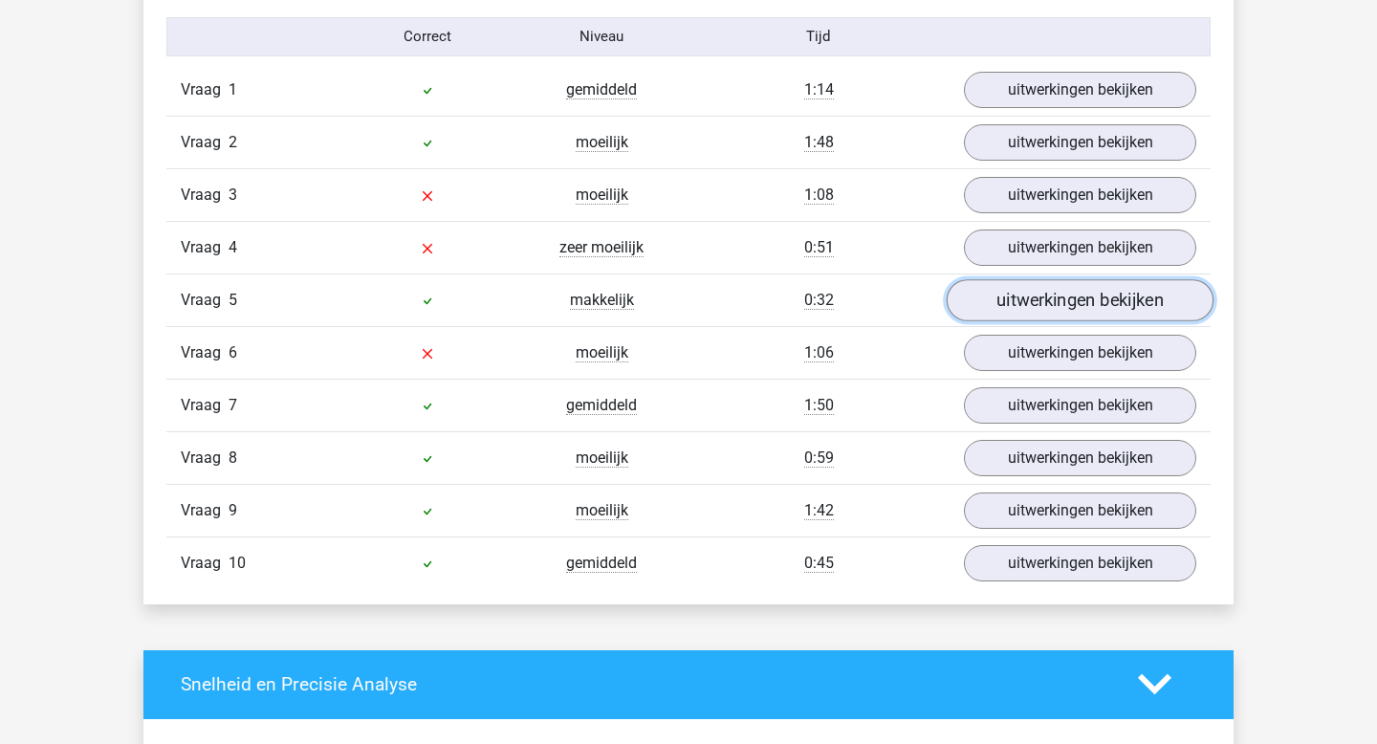
click at [1033, 297] on link "uitwerkingen bekijken" at bounding box center [1080, 300] width 267 height 42
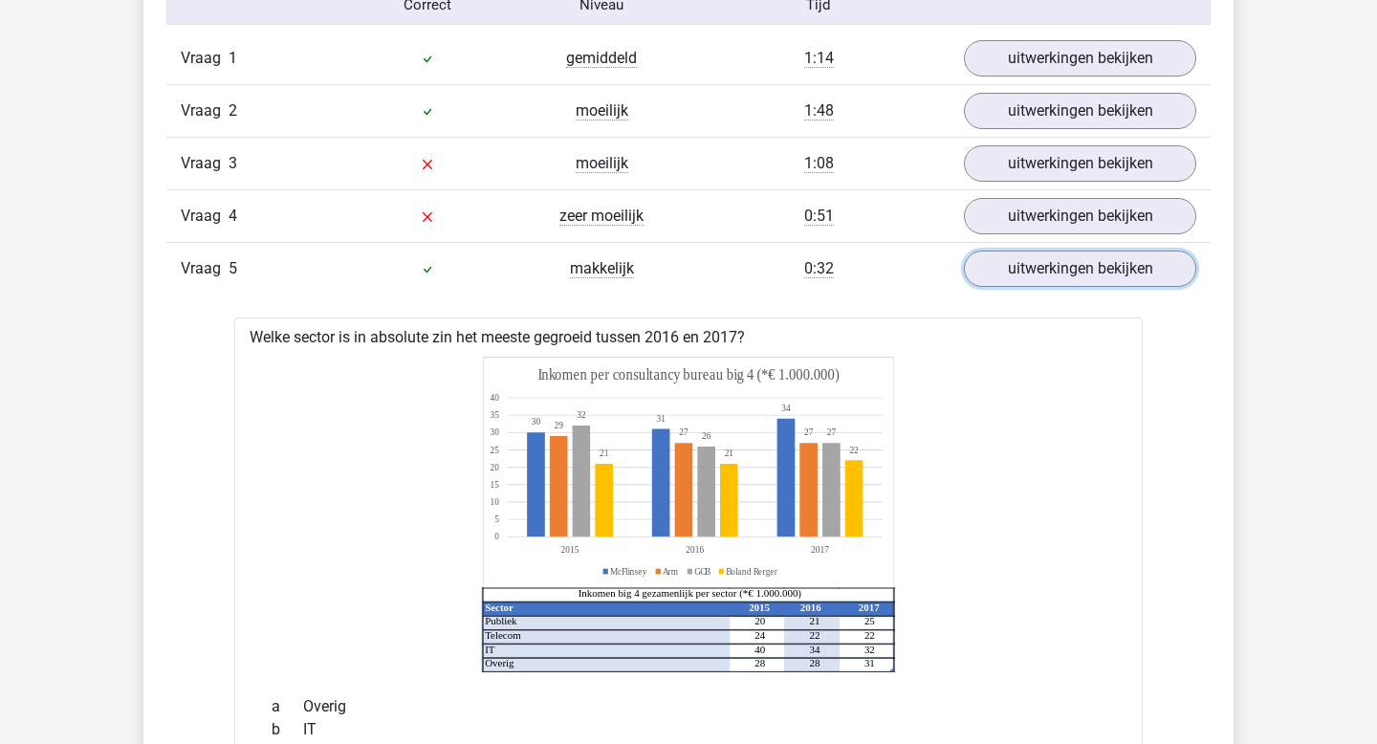
scroll to position [1588, 0]
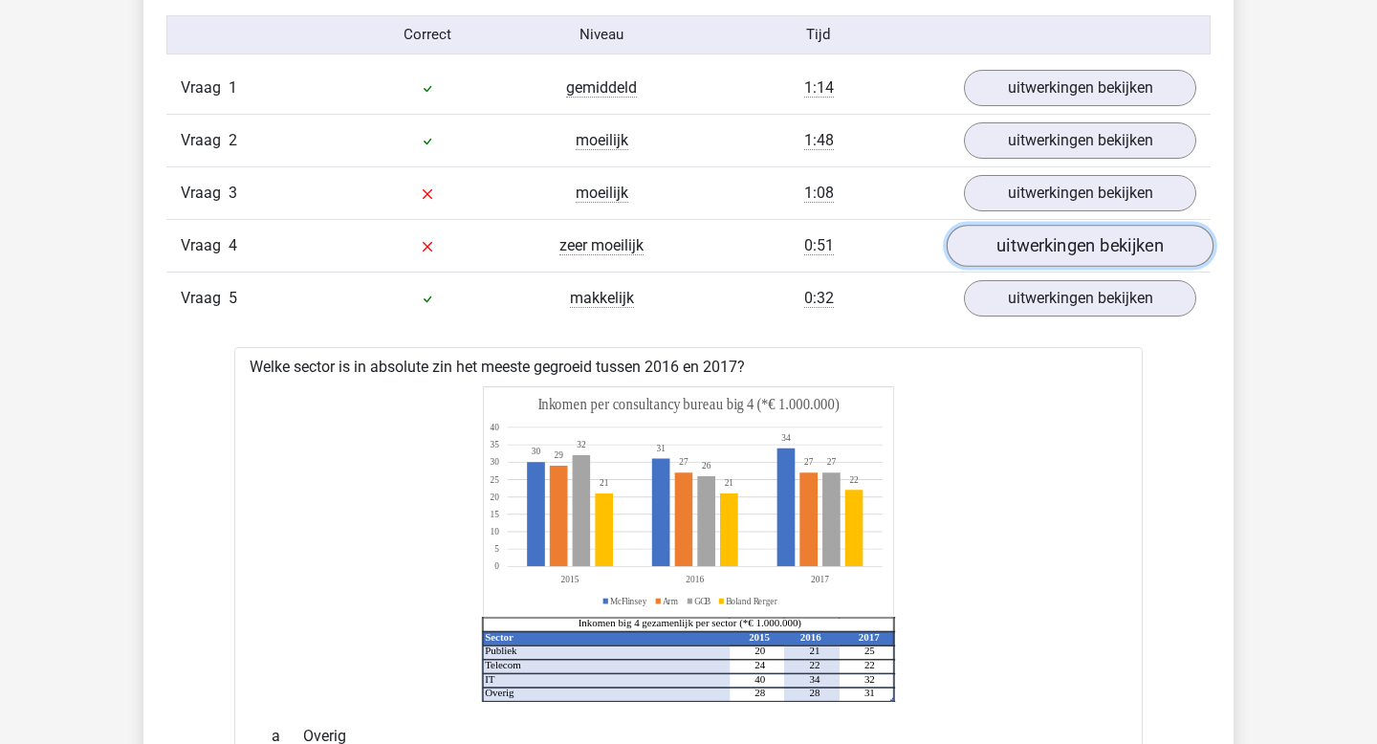
click at [982, 245] on link "uitwerkingen bekijken" at bounding box center [1080, 246] width 267 height 42
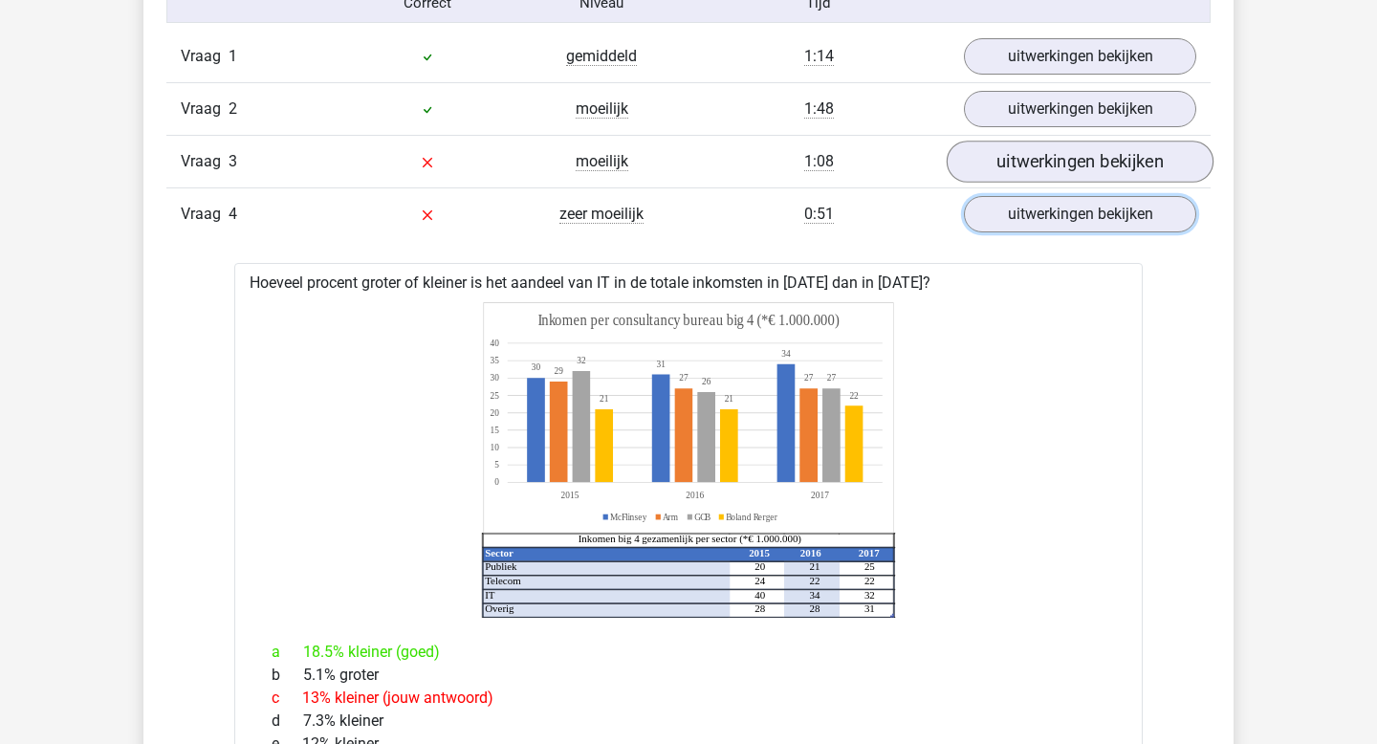
scroll to position [1623, 0]
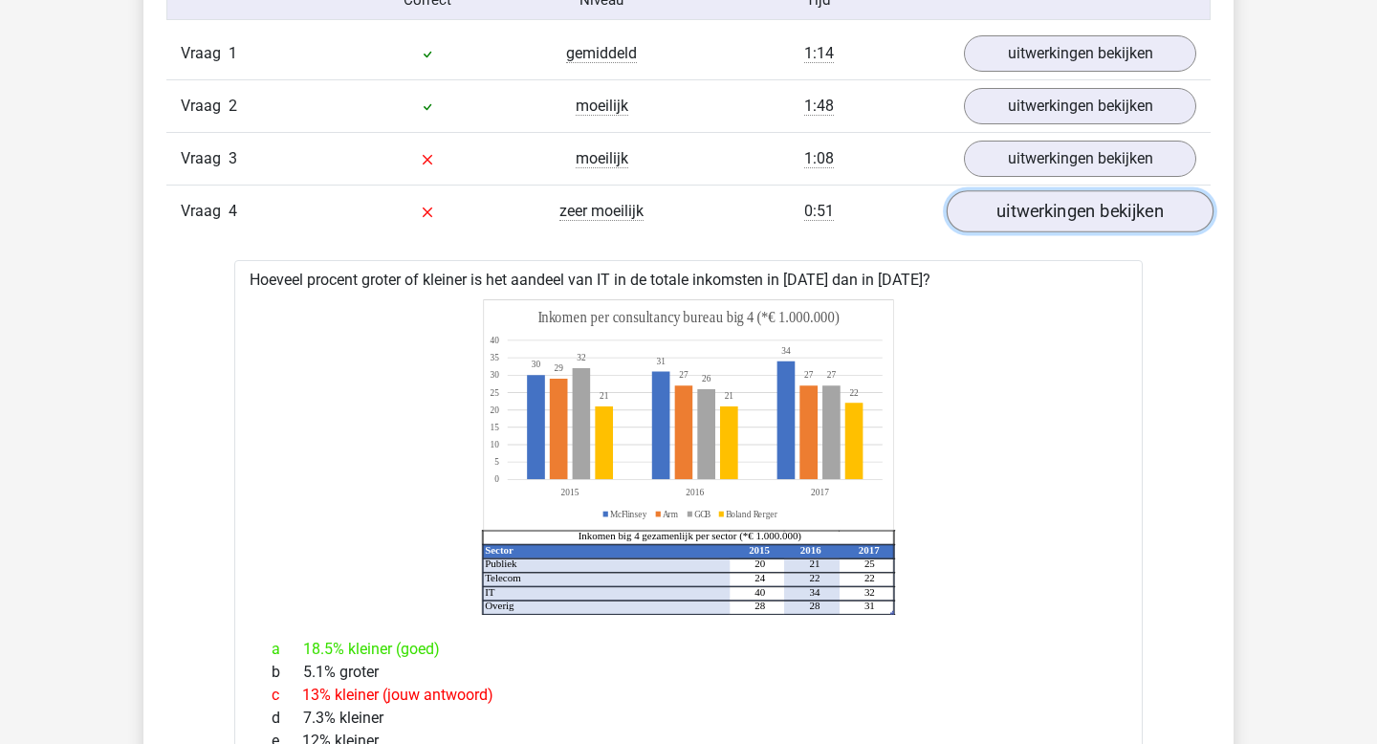
click at [996, 223] on link "uitwerkingen bekijken" at bounding box center [1080, 211] width 267 height 42
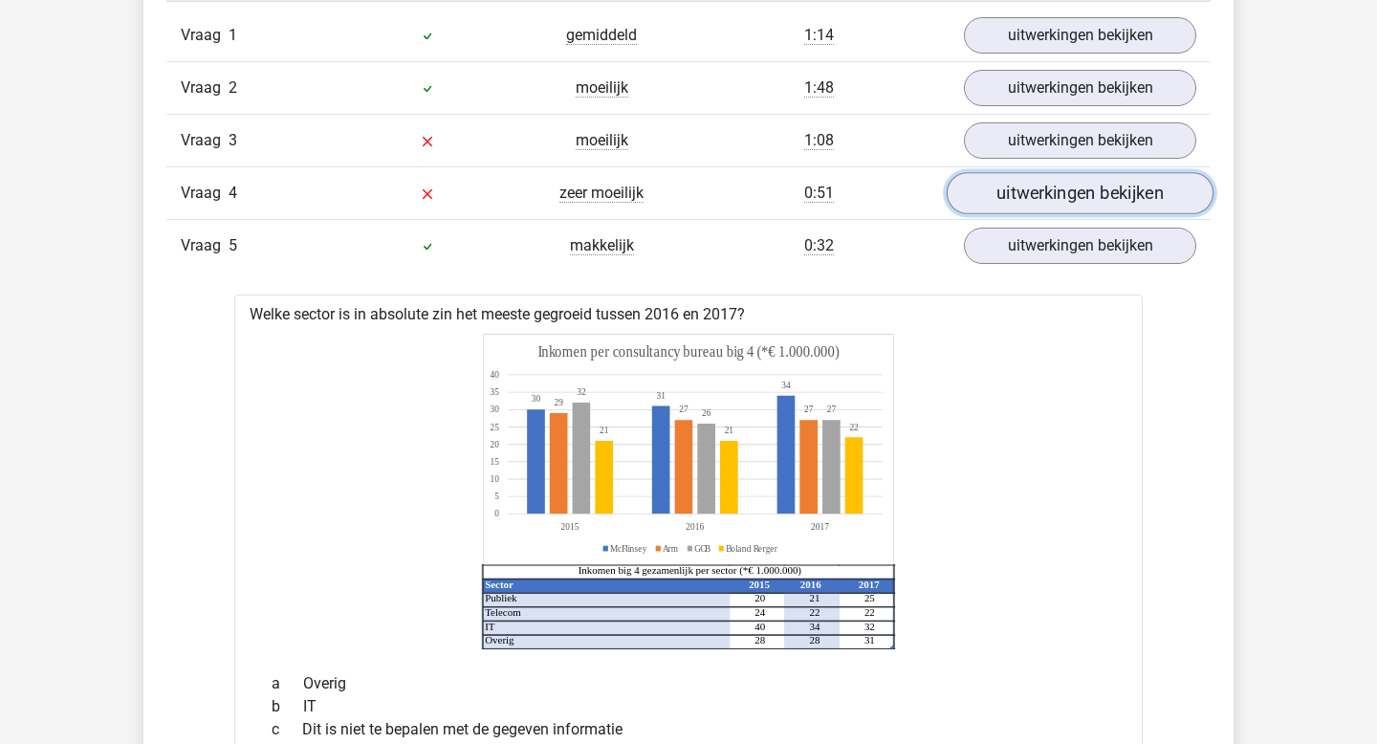
scroll to position [1618, 0]
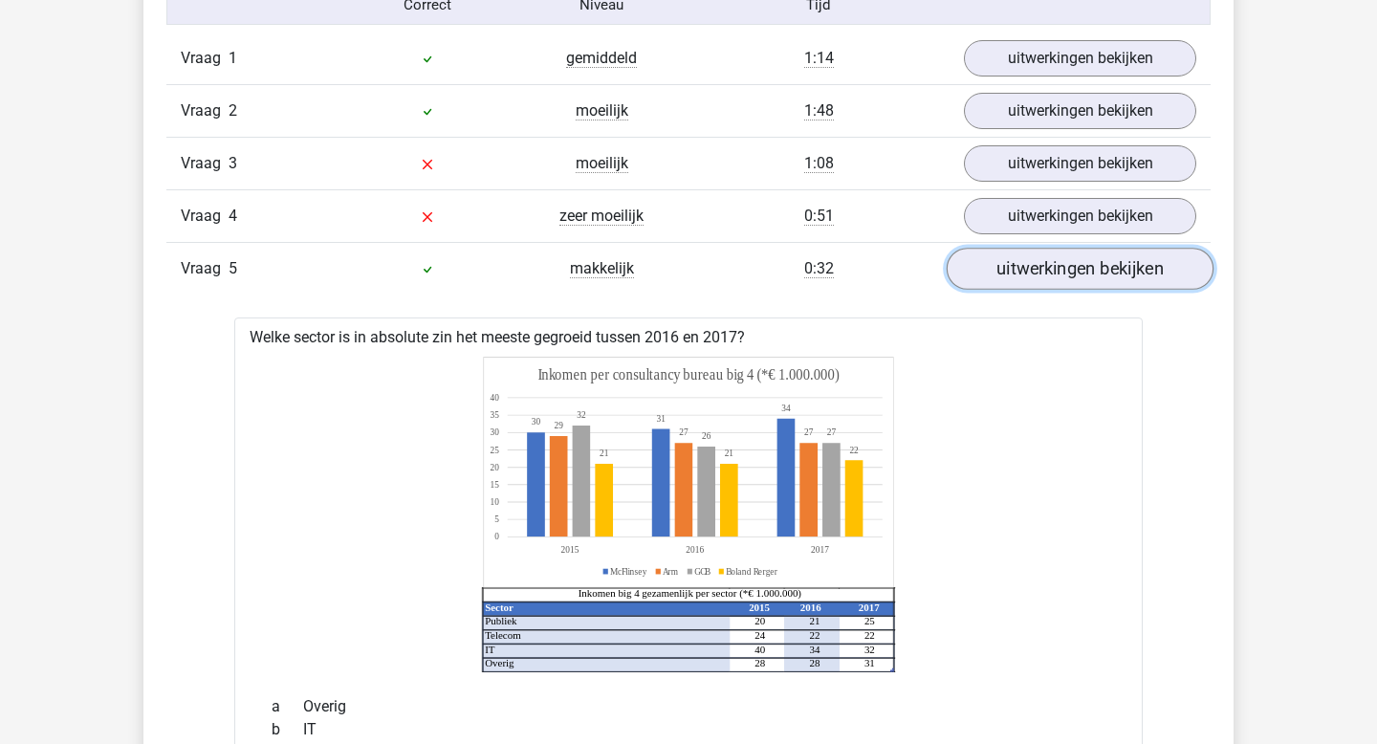
click at [1016, 253] on link "uitwerkingen bekijken" at bounding box center [1080, 269] width 267 height 42
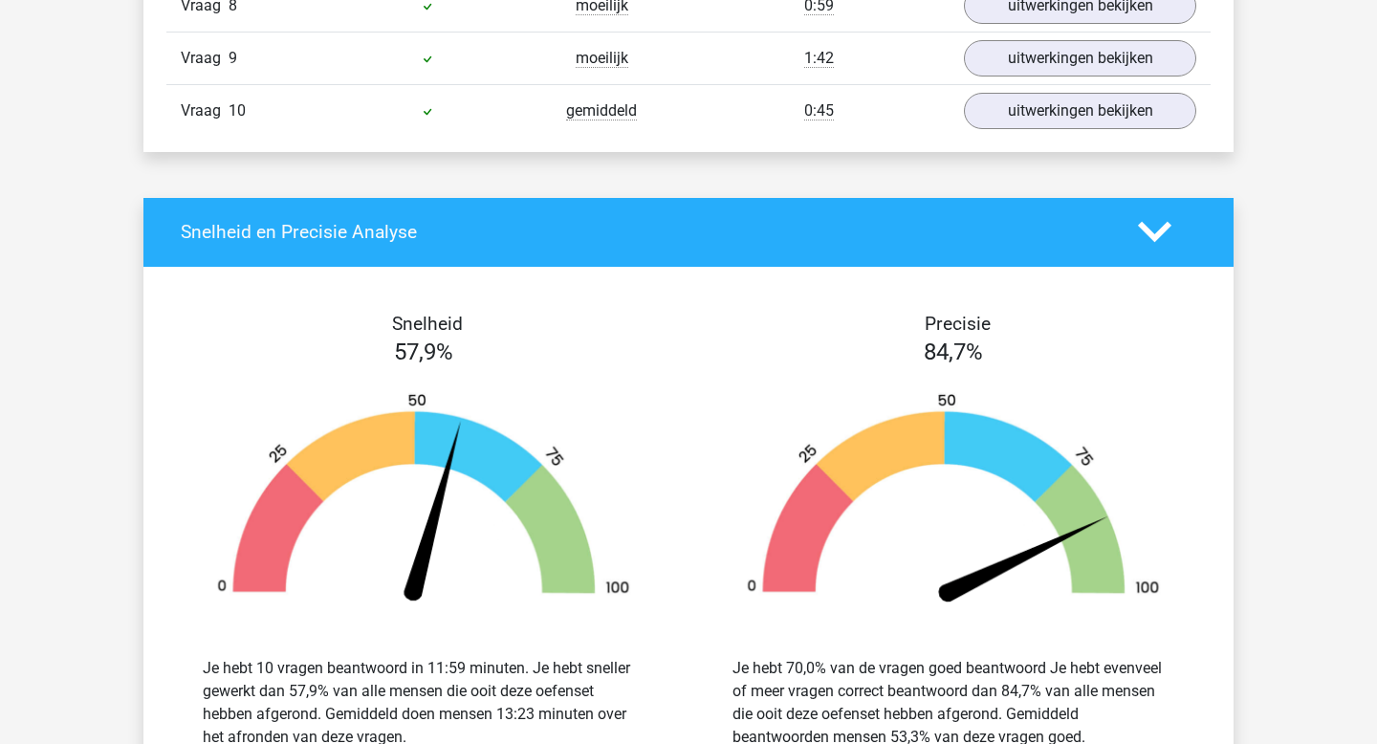
scroll to position [1925, 0]
